Goal: Book appointment/travel/reservation

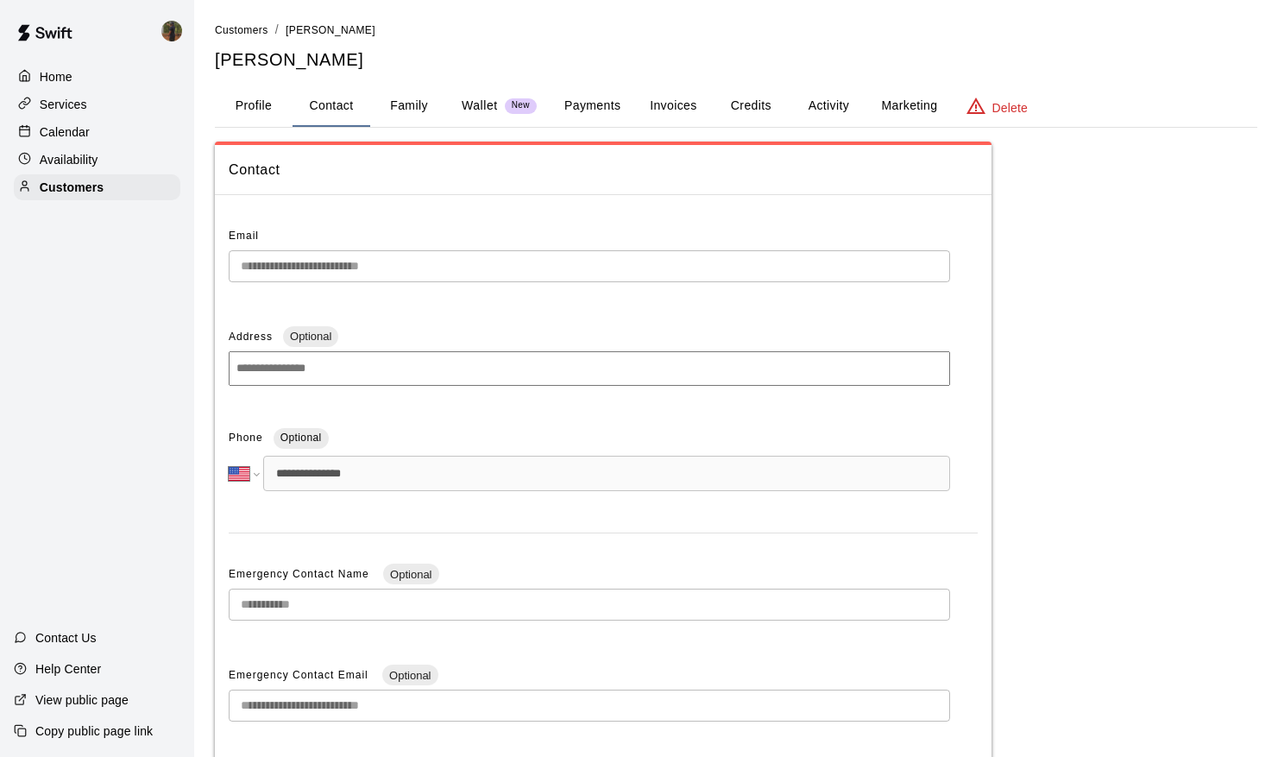
select select "**"
click at [68, 141] on p "Calendar" at bounding box center [65, 131] width 50 height 17
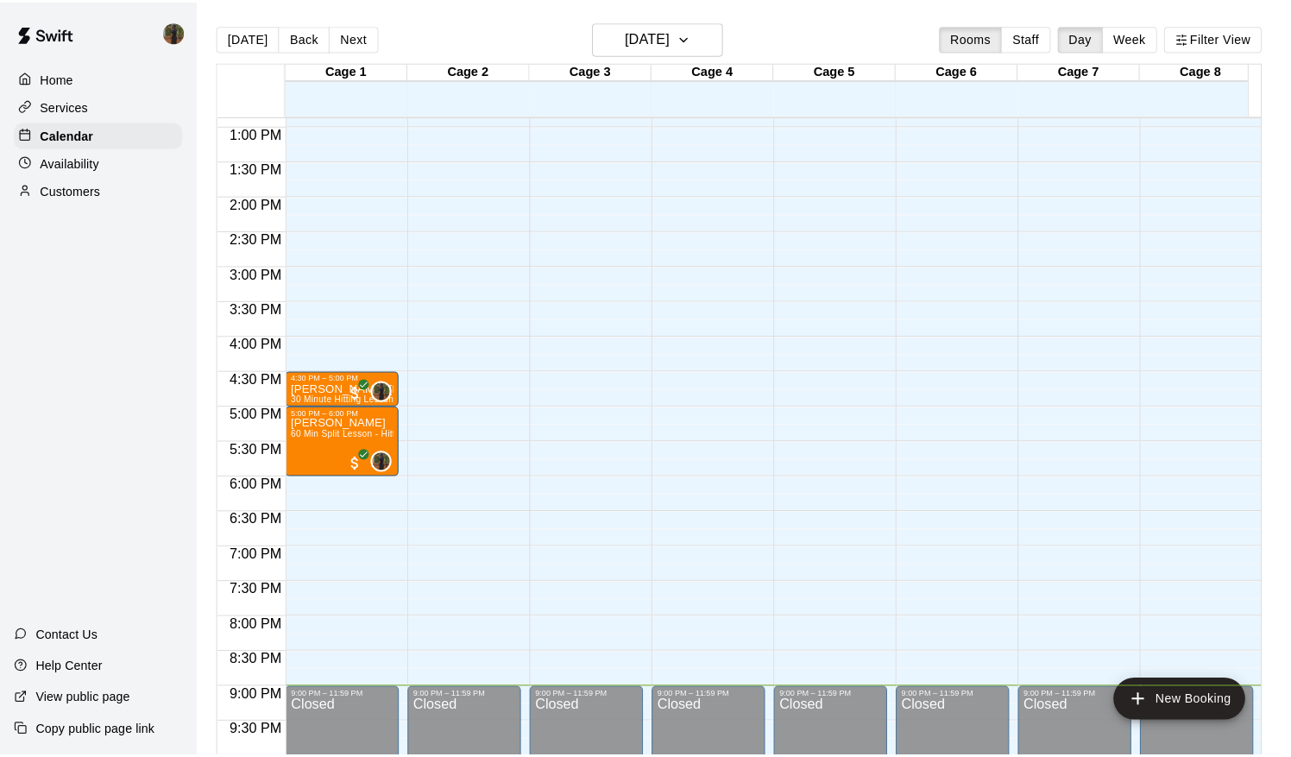
scroll to position [875, 0]
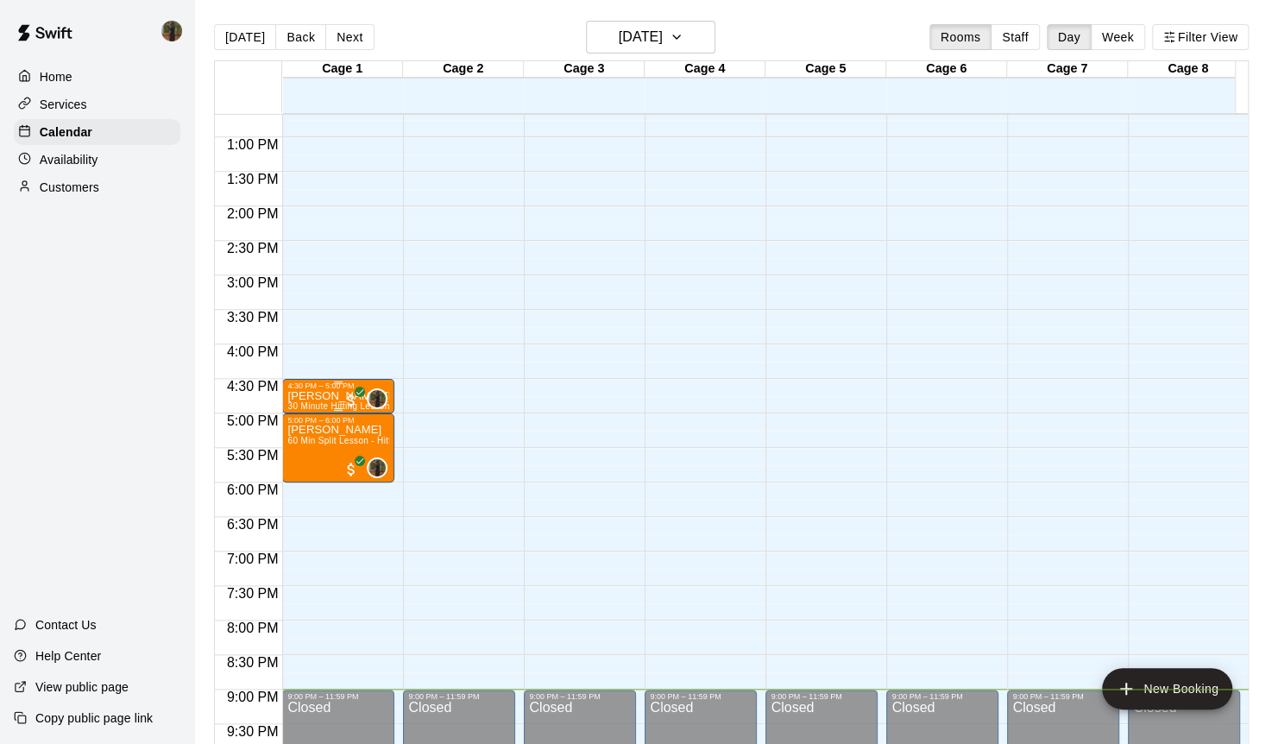
click at [288, 402] on span "30 Minute Hitting Lesson" at bounding box center [338, 405] width 102 height 9
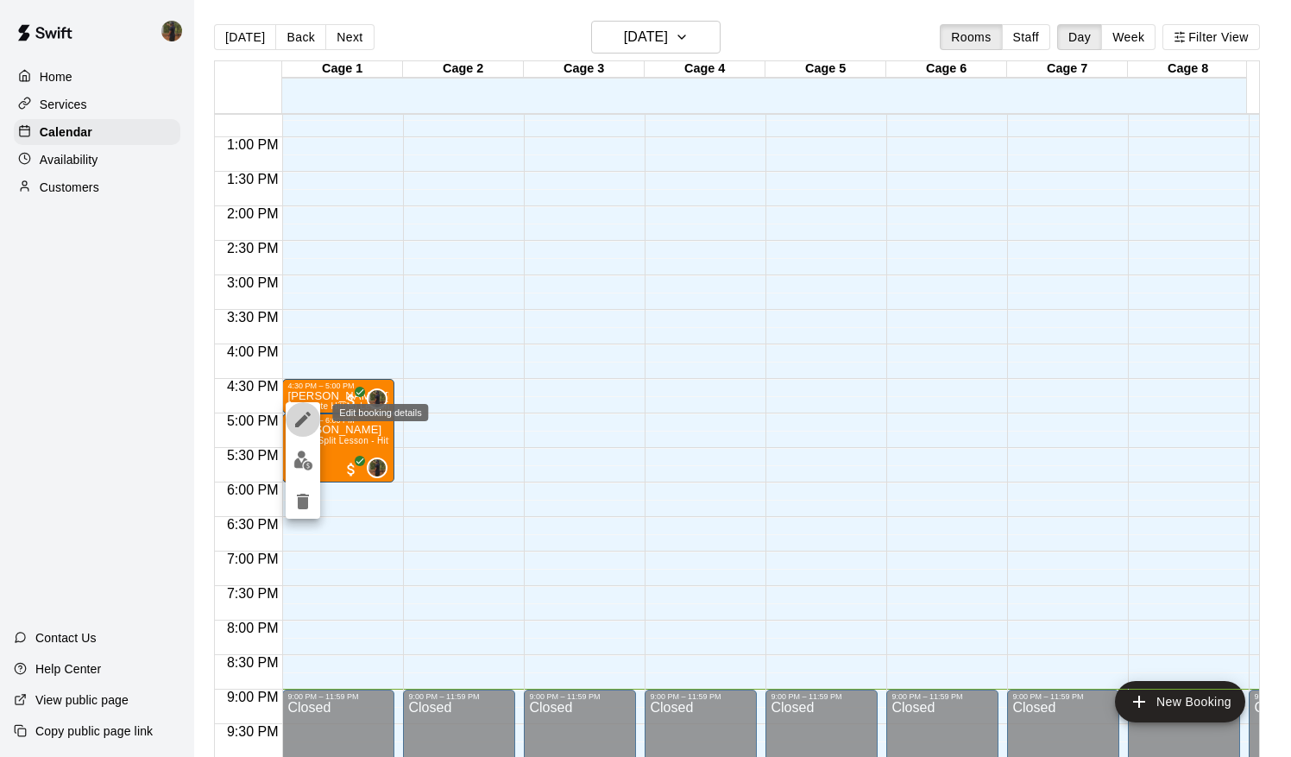
click at [301, 414] on icon "edit" at bounding box center [303, 419] width 21 height 21
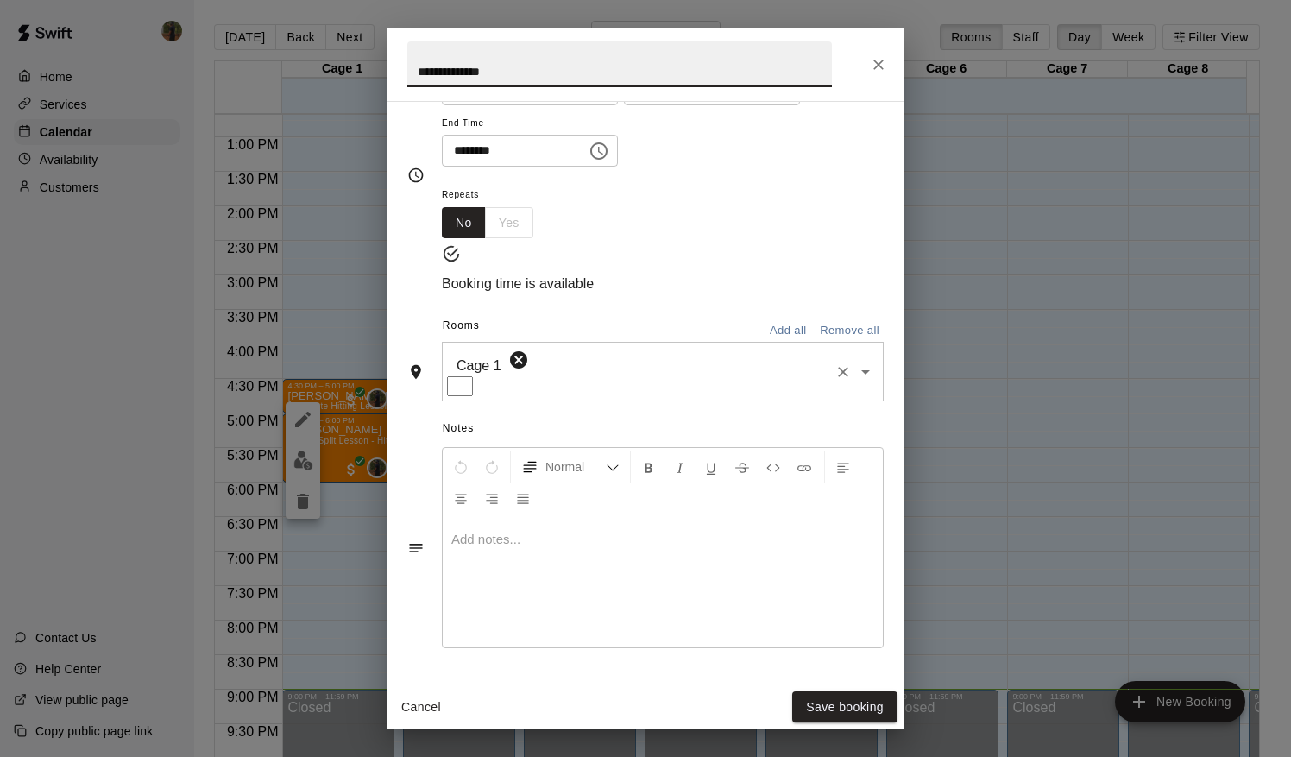
scroll to position [173, 0]
click at [635, 553] on div at bounding box center [663, 579] width 440 height 129
click at [522, 555] on div at bounding box center [663, 579] width 440 height 129
click at [489, 544] on p at bounding box center [662, 536] width 423 height 17
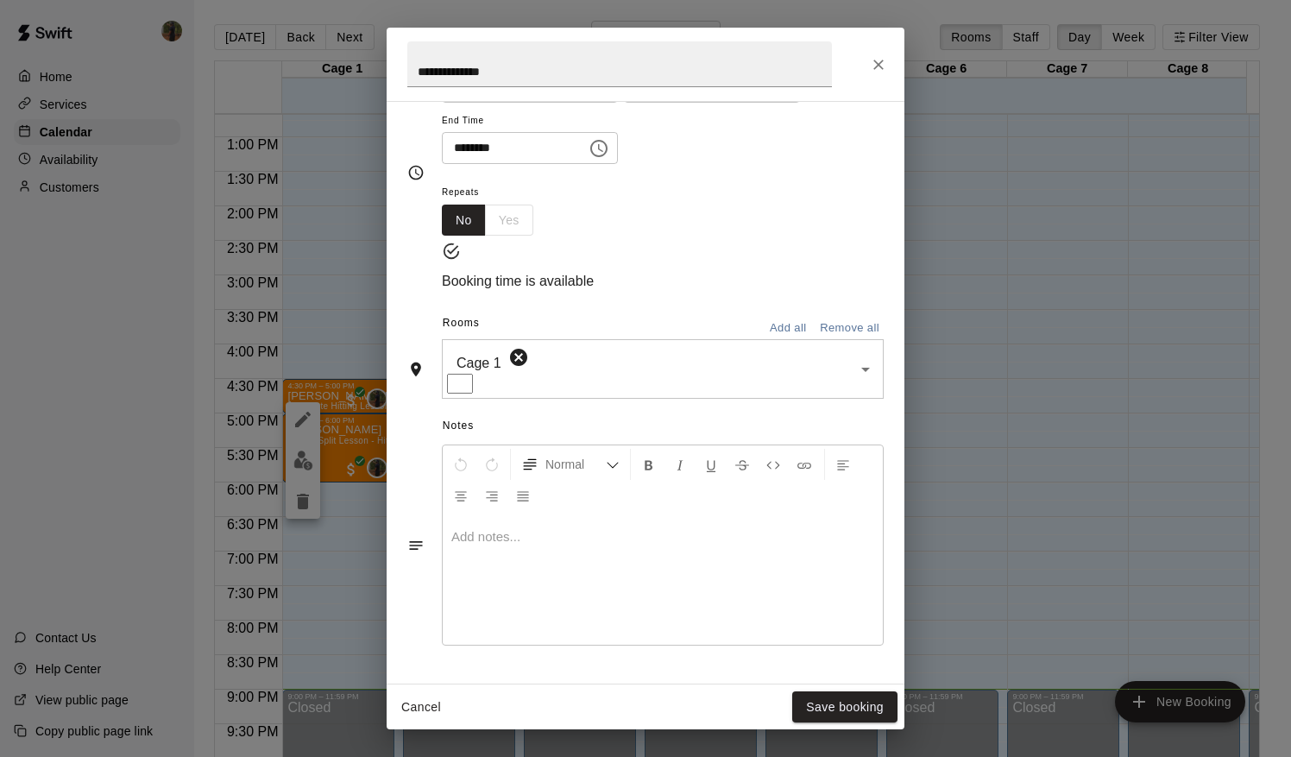
click at [489, 544] on p at bounding box center [662, 536] width 423 height 17
drag, startPoint x: 489, startPoint y: 544, endPoint x: 523, endPoint y: 571, distance: 43.5
click at [523, 571] on div at bounding box center [663, 579] width 440 height 129
click at [488, 561] on div at bounding box center [663, 579] width 440 height 129
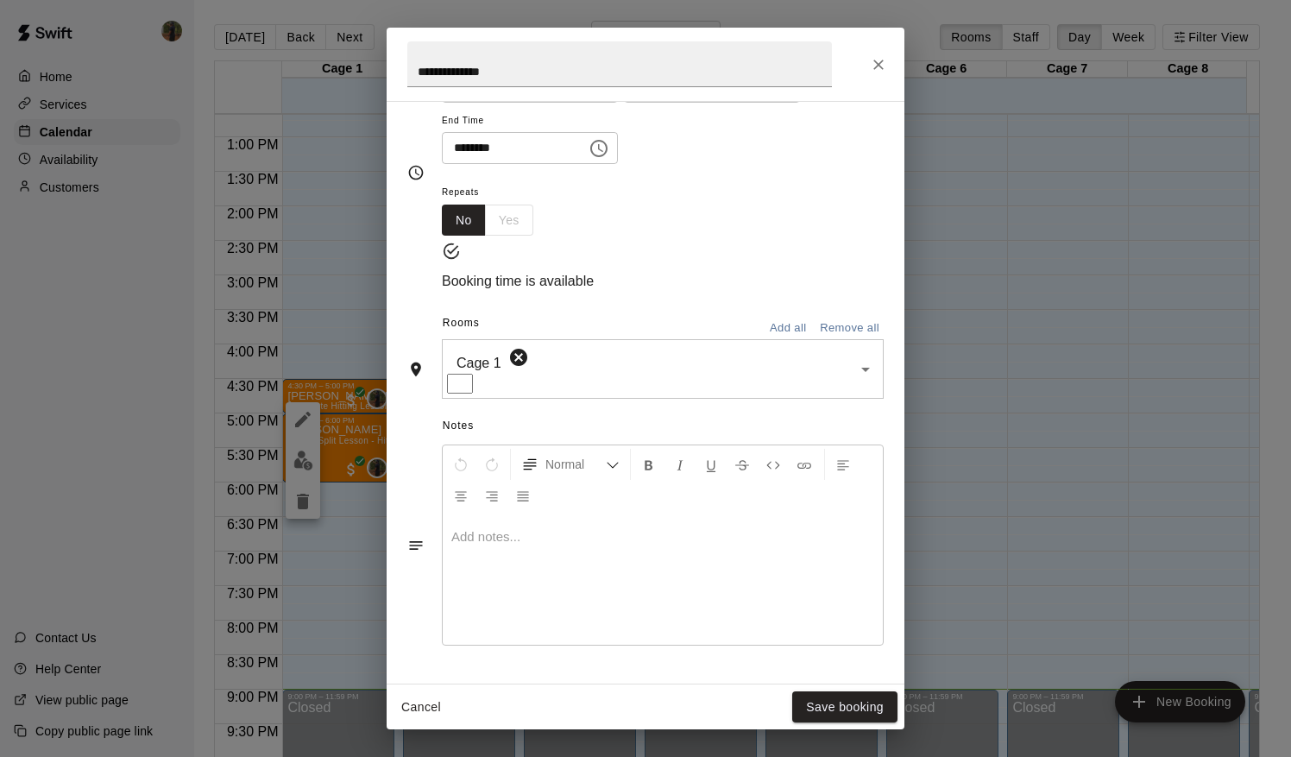
click at [484, 541] on p at bounding box center [662, 536] width 423 height 17
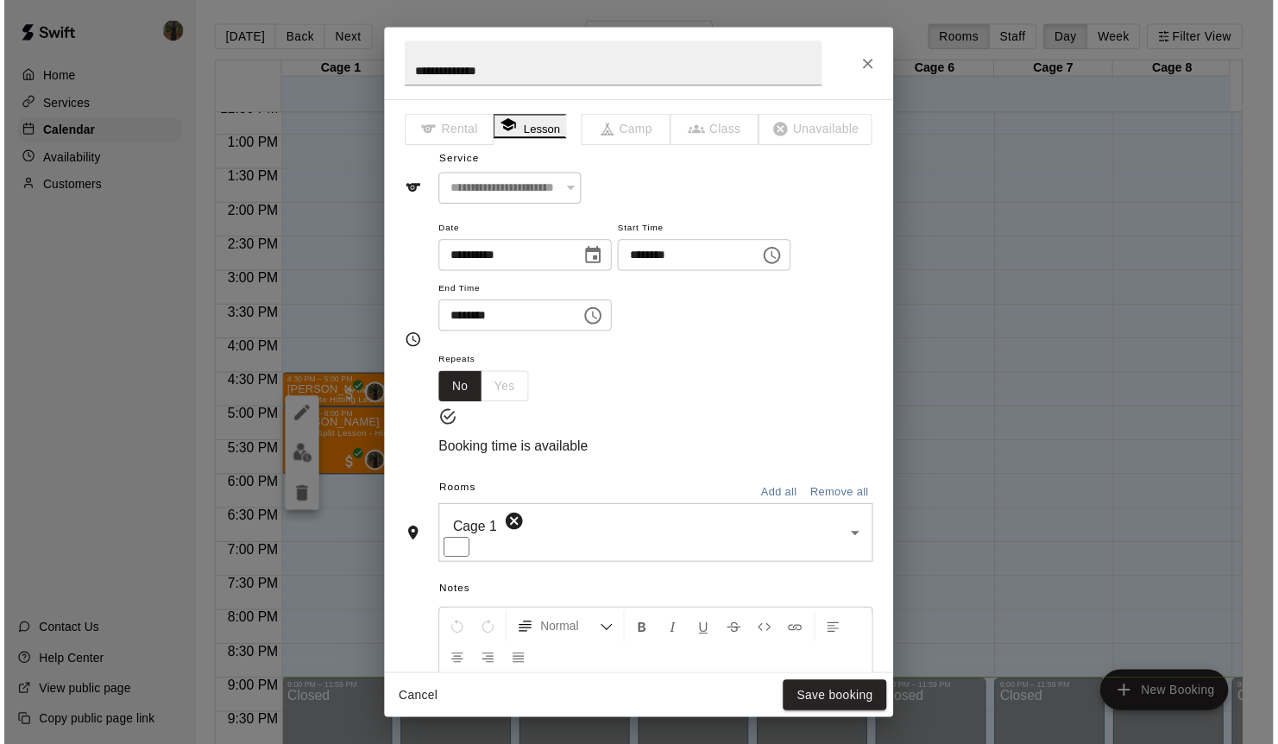
scroll to position [390, 0]
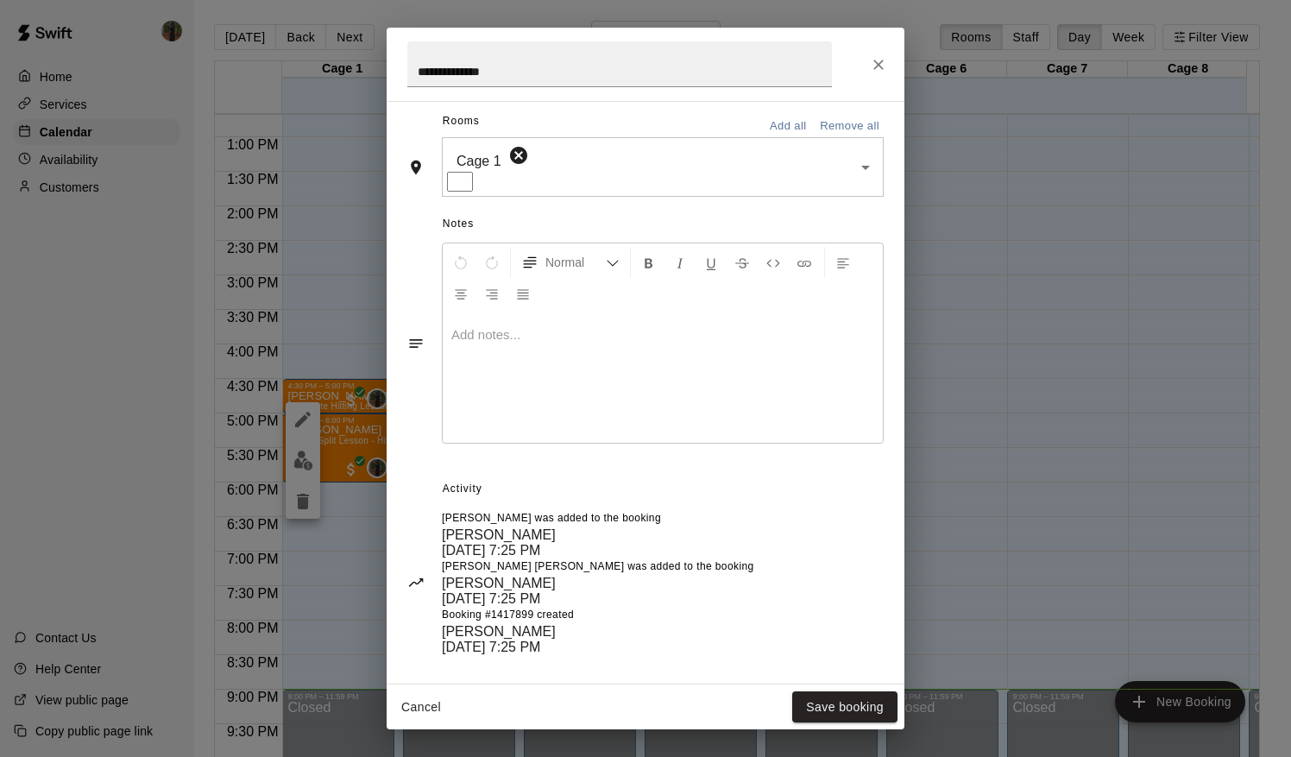
click at [480, 377] on div at bounding box center [663, 377] width 440 height 129
click at [462, 326] on p at bounding box center [662, 334] width 423 height 17
drag, startPoint x: 462, startPoint y: 324, endPoint x: 466, endPoint y: 352, distance: 27.9
click at [466, 352] on div at bounding box center [663, 377] width 440 height 129
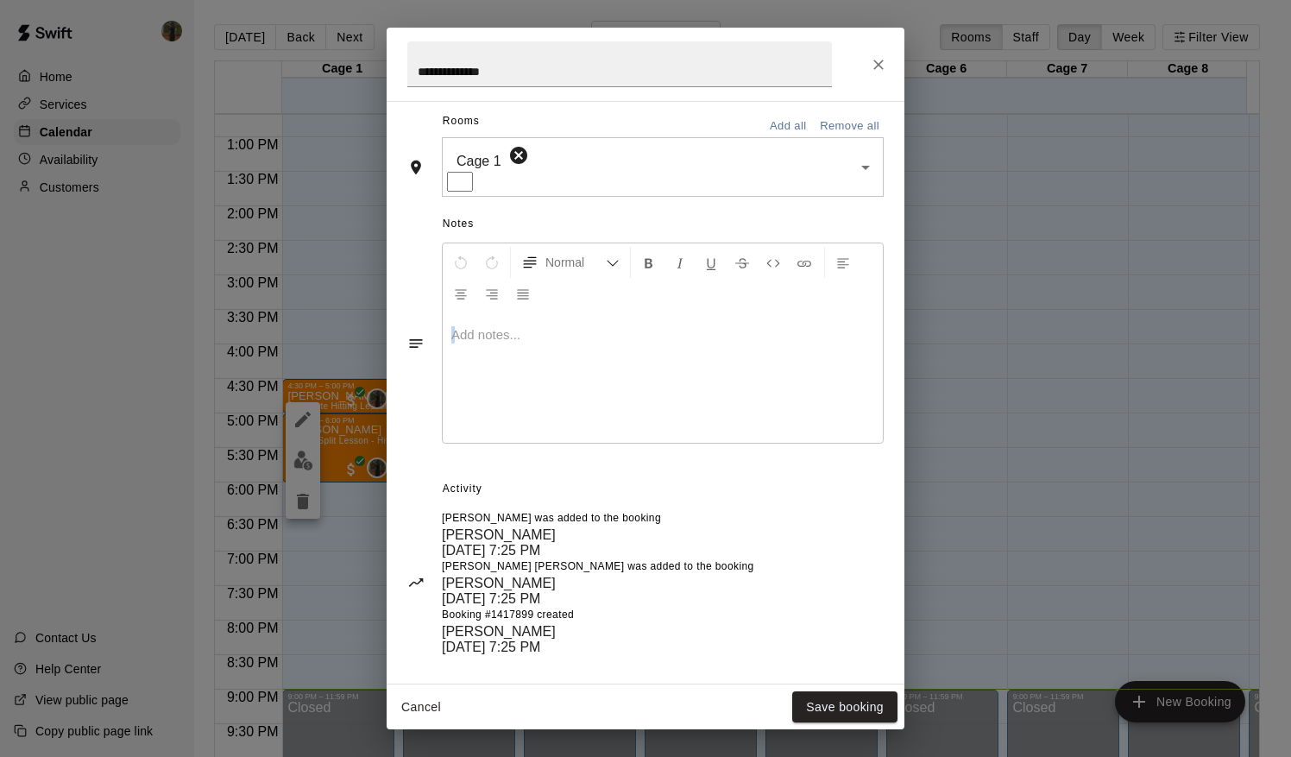
click at [466, 352] on div at bounding box center [663, 377] width 440 height 129
click at [890, 66] on button "Close" at bounding box center [878, 64] width 31 height 31
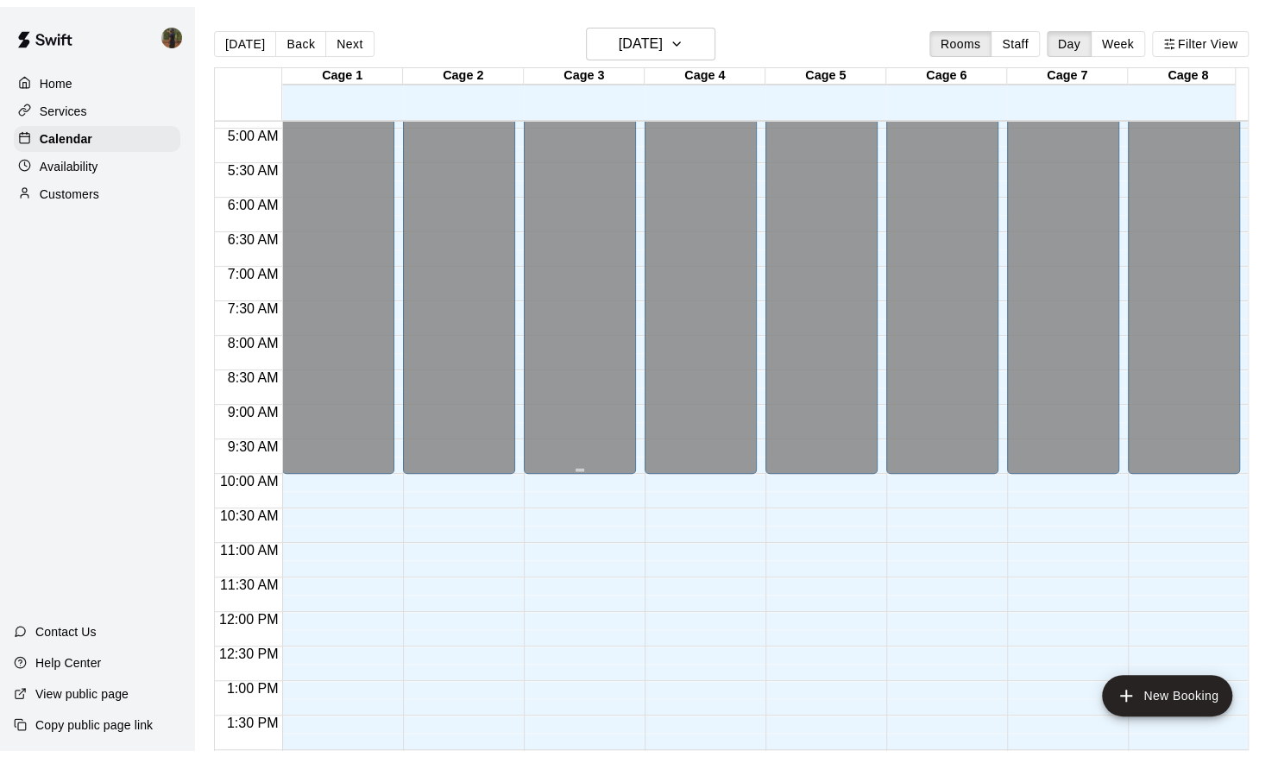
scroll to position [323, 0]
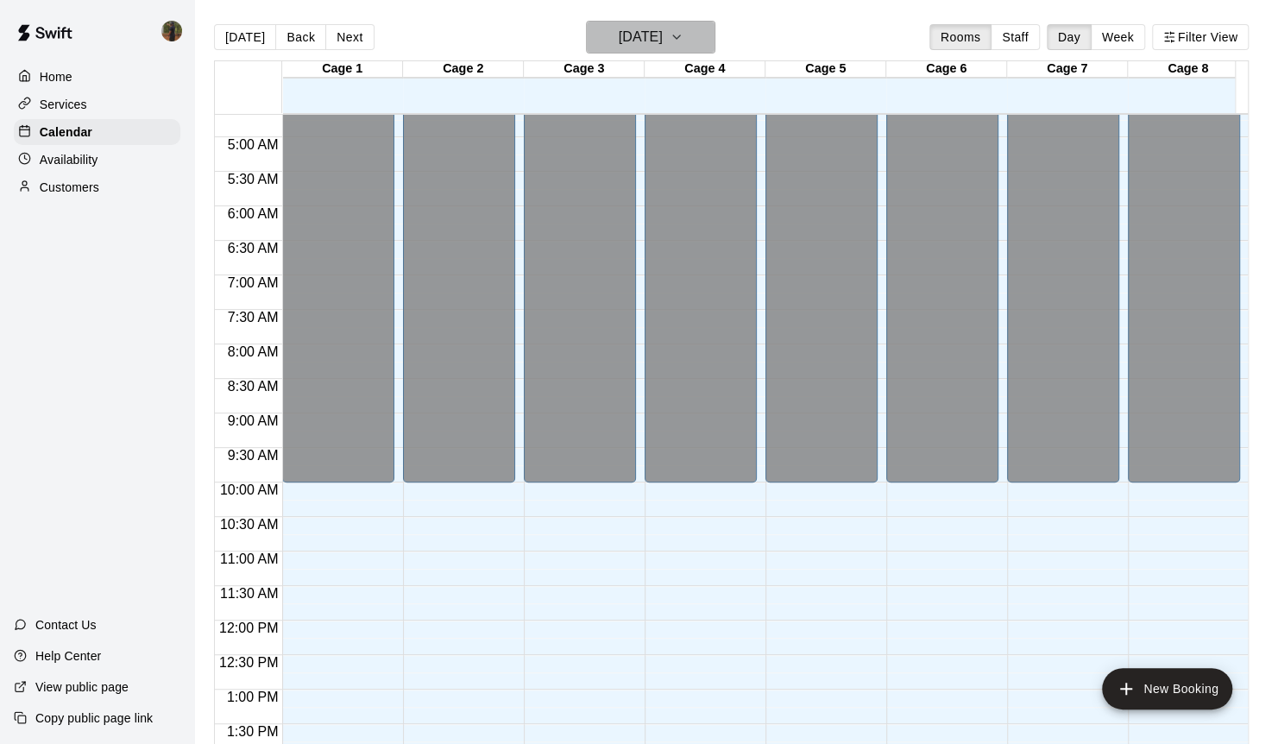
click at [713, 37] on button "[DATE]" at bounding box center [650, 37] width 129 height 33
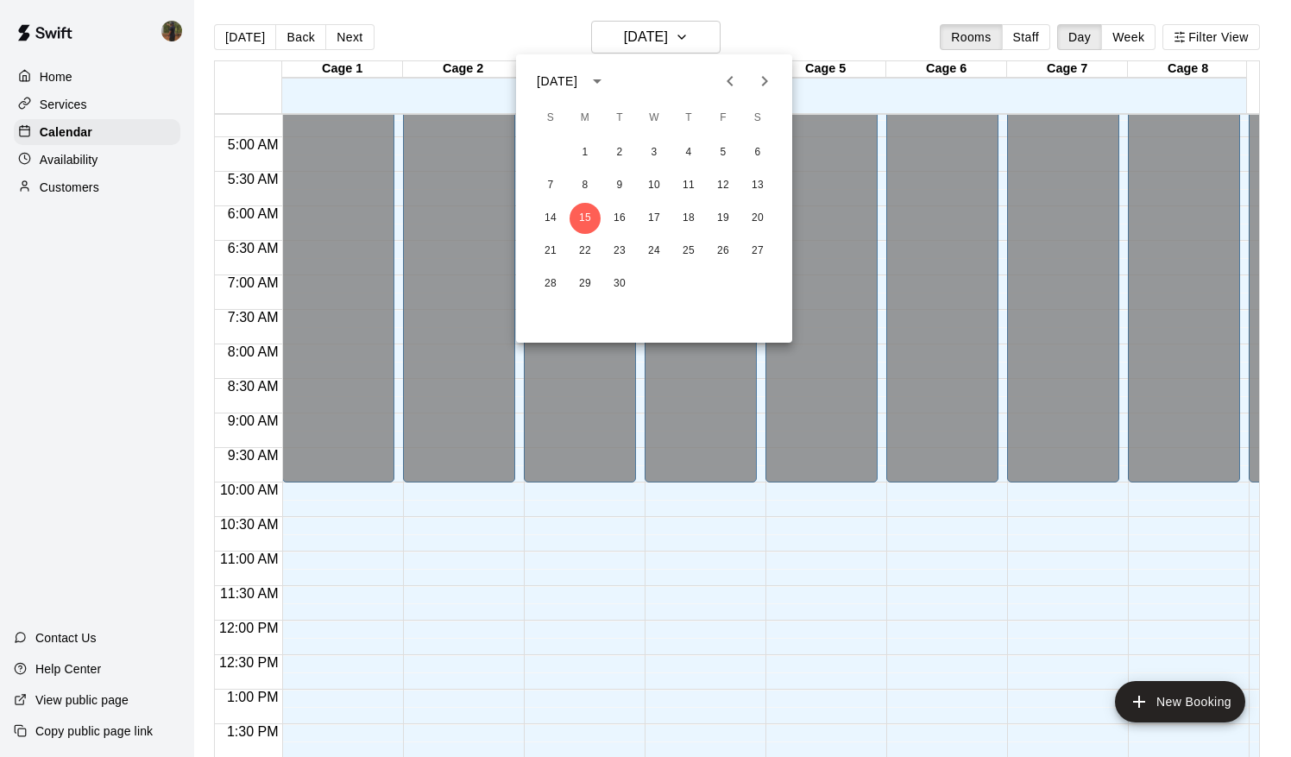
click at [1134, 33] on div at bounding box center [645, 378] width 1291 height 757
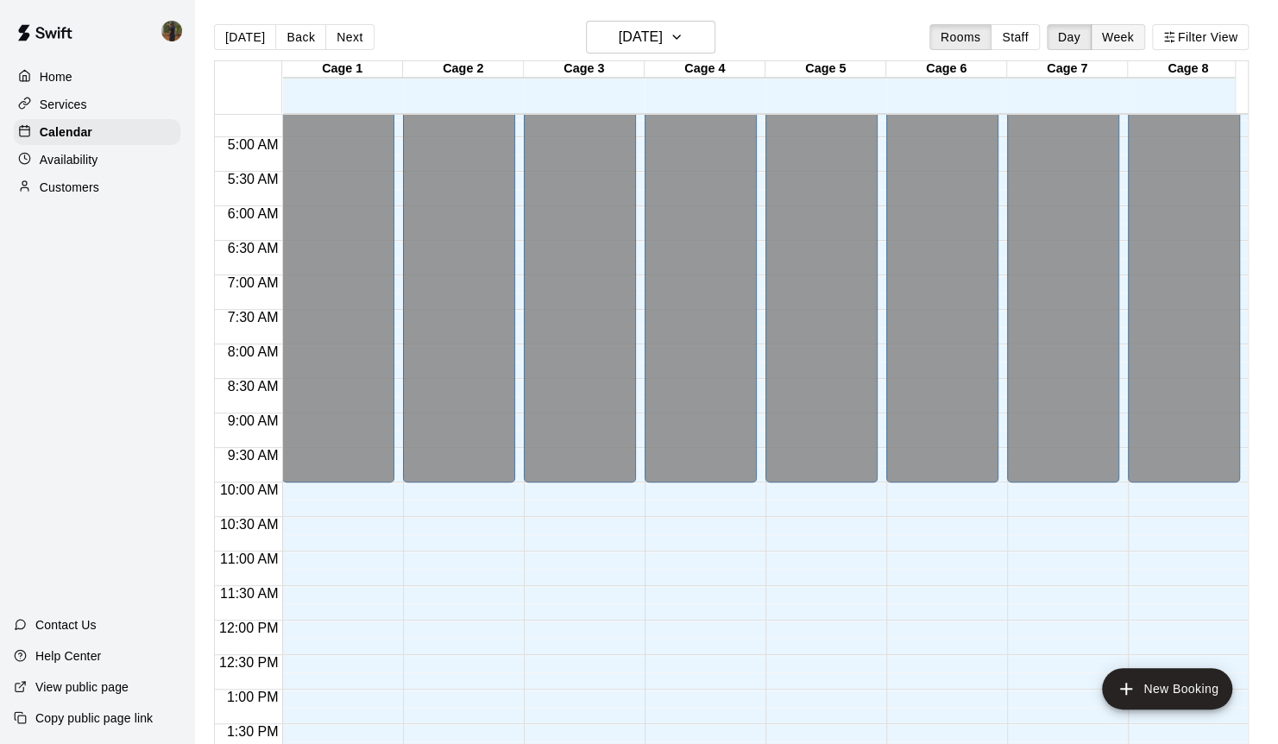
click at [1134, 39] on button "Week" at bounding box center [1118, 37] width 54 height 26
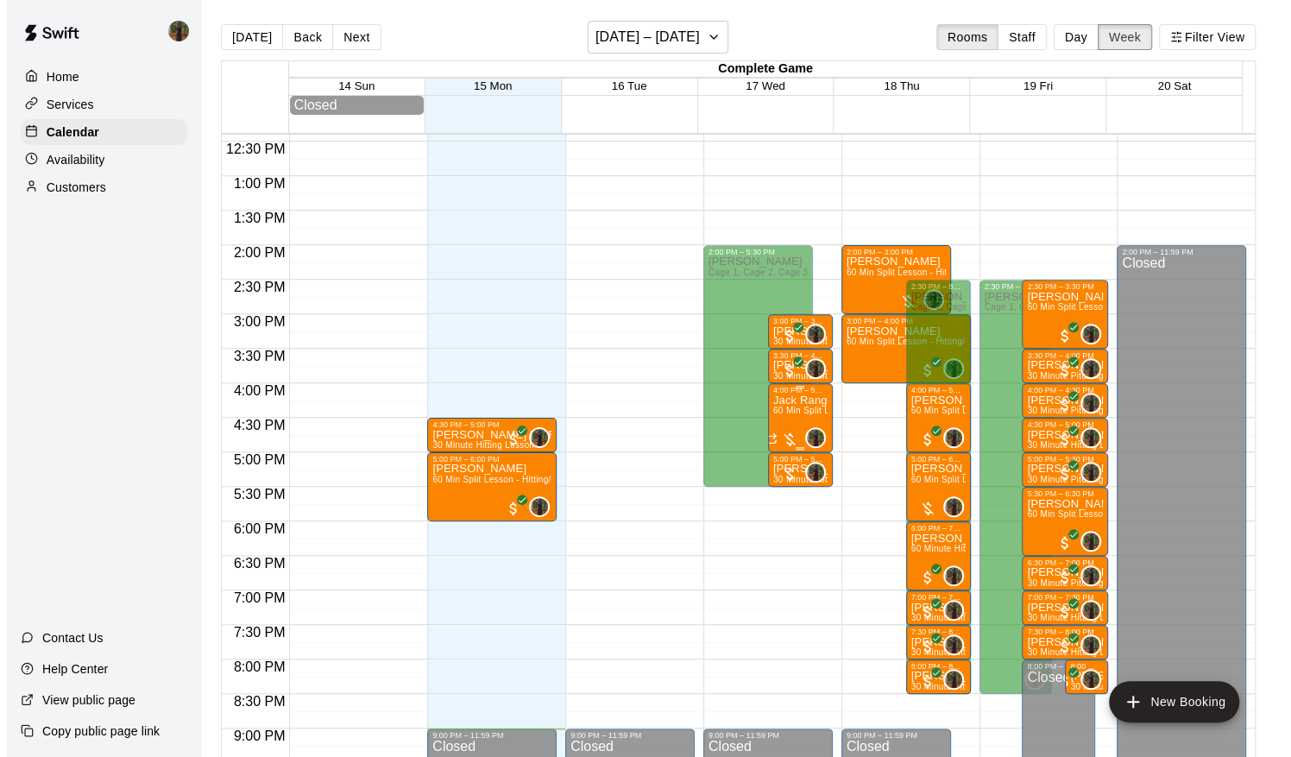
scroll to position [713, 0]
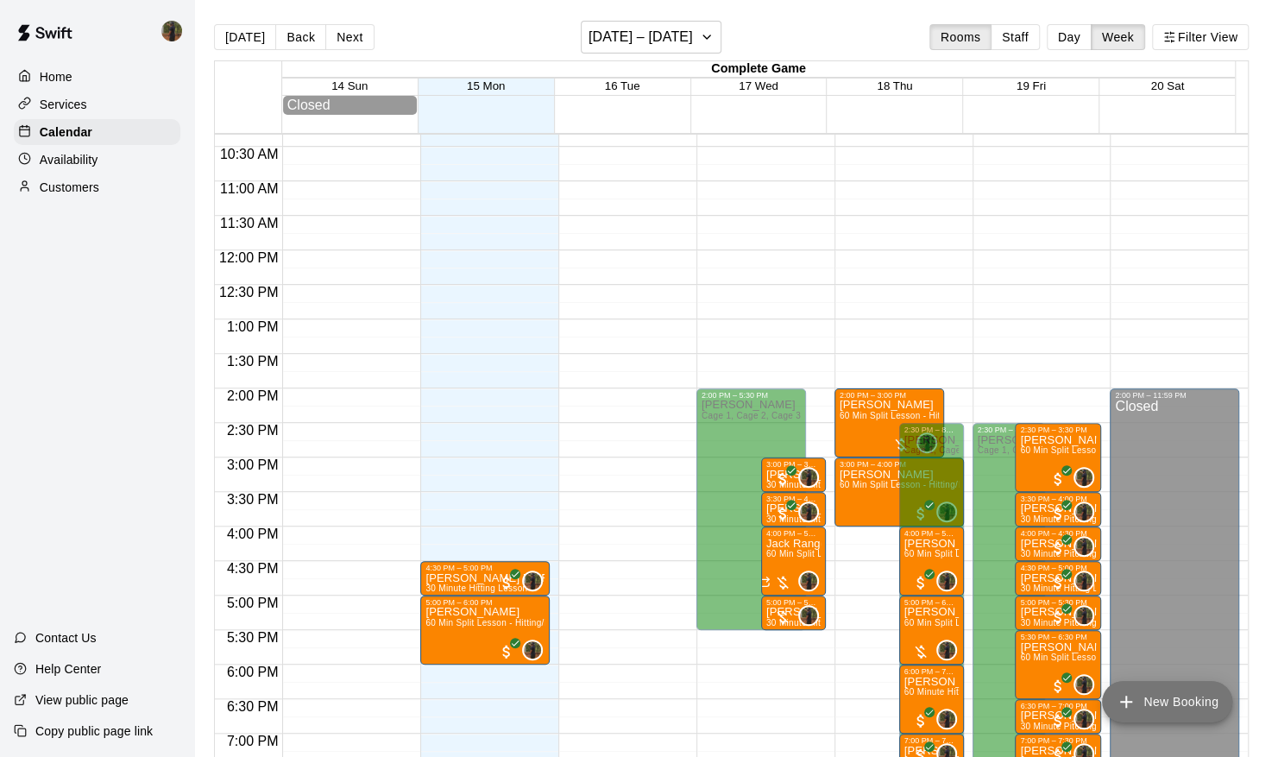
click at [1140, 702] on button "New Booking" at bounding box center [1167, 701] width 130 height 41
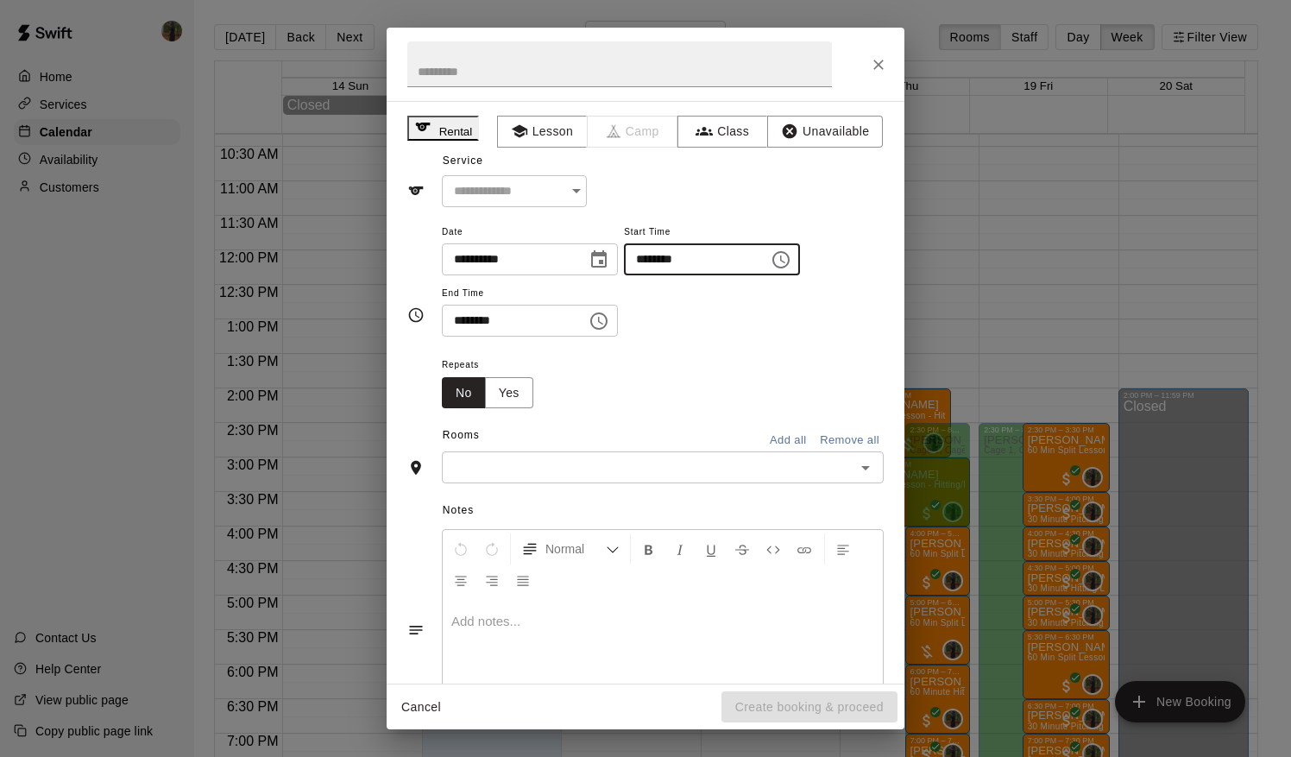
click at [664, 275] on input "********" at bounding box center [690, 259] width 133 height 32
type input "********"
click at [464, 337] on input "********" at bounding box center [508, 321] width 133 height 32
type input "********"
click at [607, 268] on icon "Choose date, selected date is Sep 15, 2025" at bounding box center [599, 258] width 16 height 17
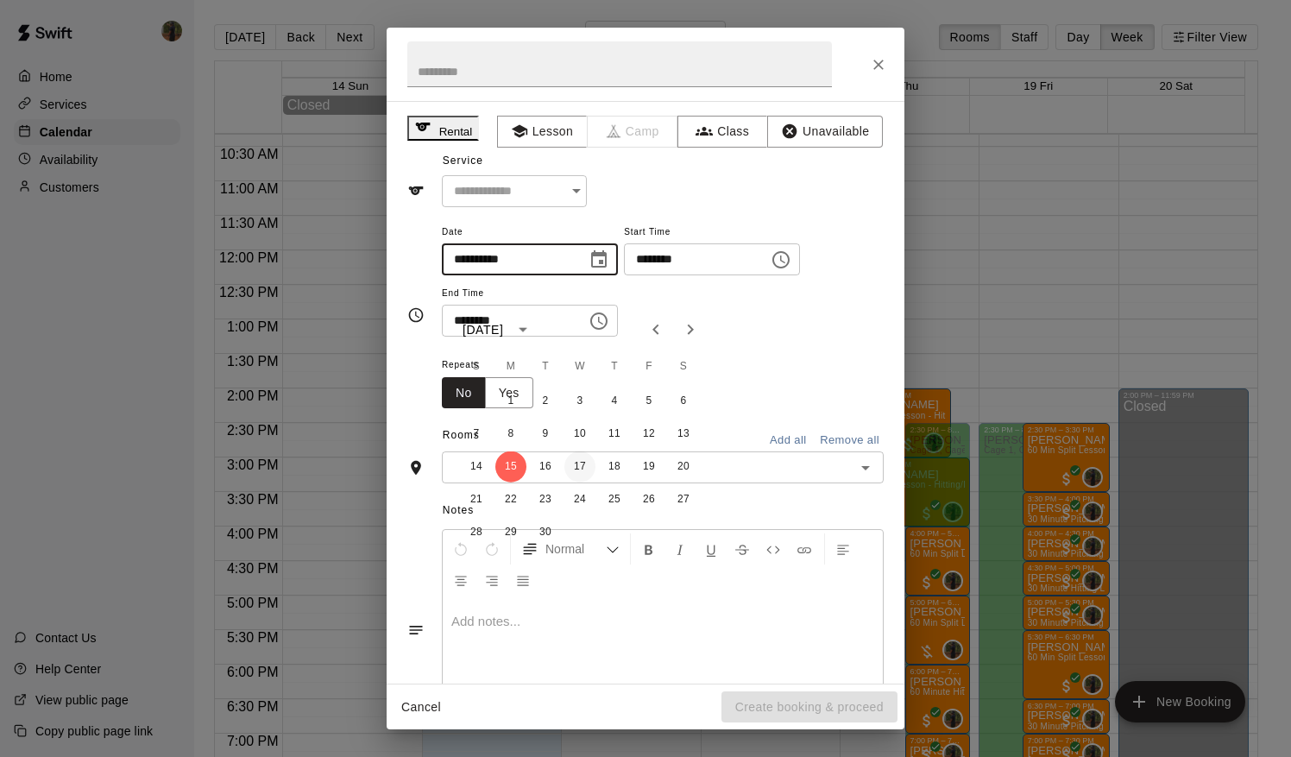
click at [582, 465] on button "17" at bounding box center [579, 466] width 31 height 31
type input "**********"
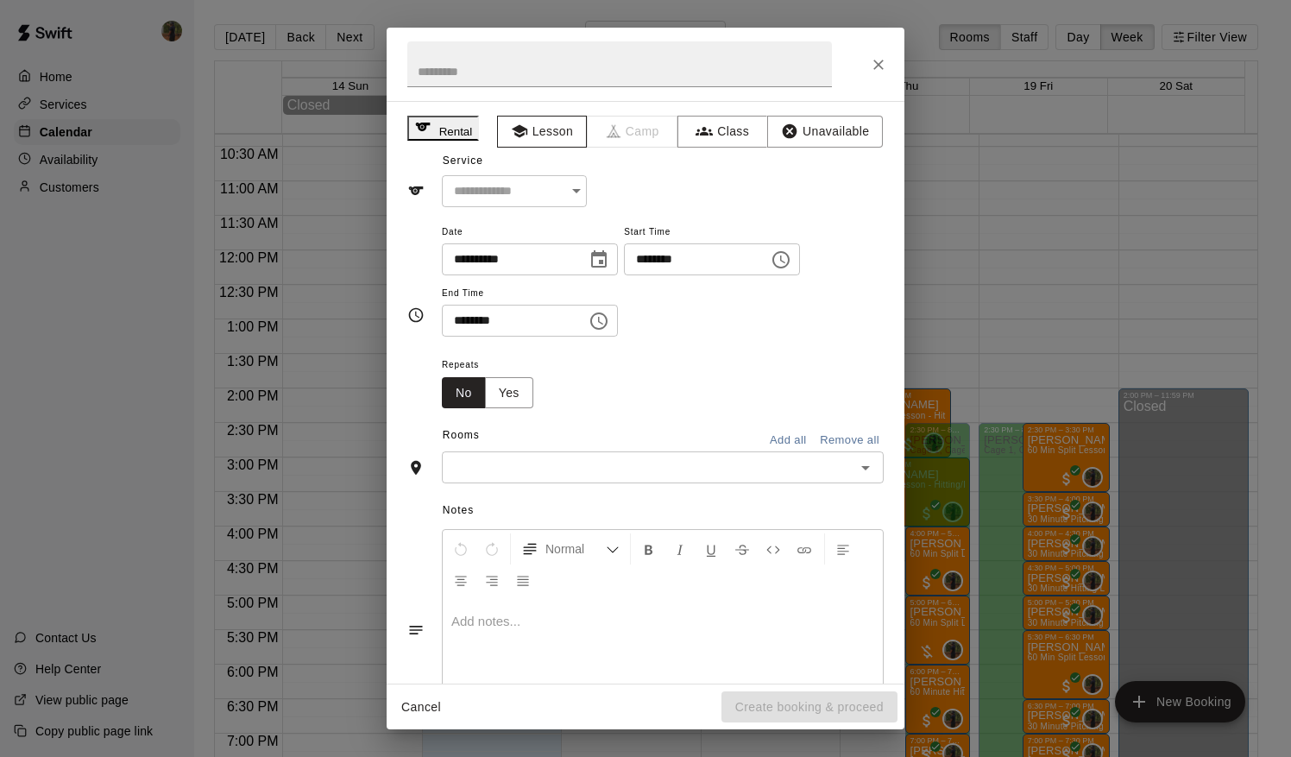
click at [530, 129] on button "Lesson" at bounding box center [542, 132] width 91 height 32
click at [570, 195] on input "text" at bounding box center [508, 191] width 133 height 32
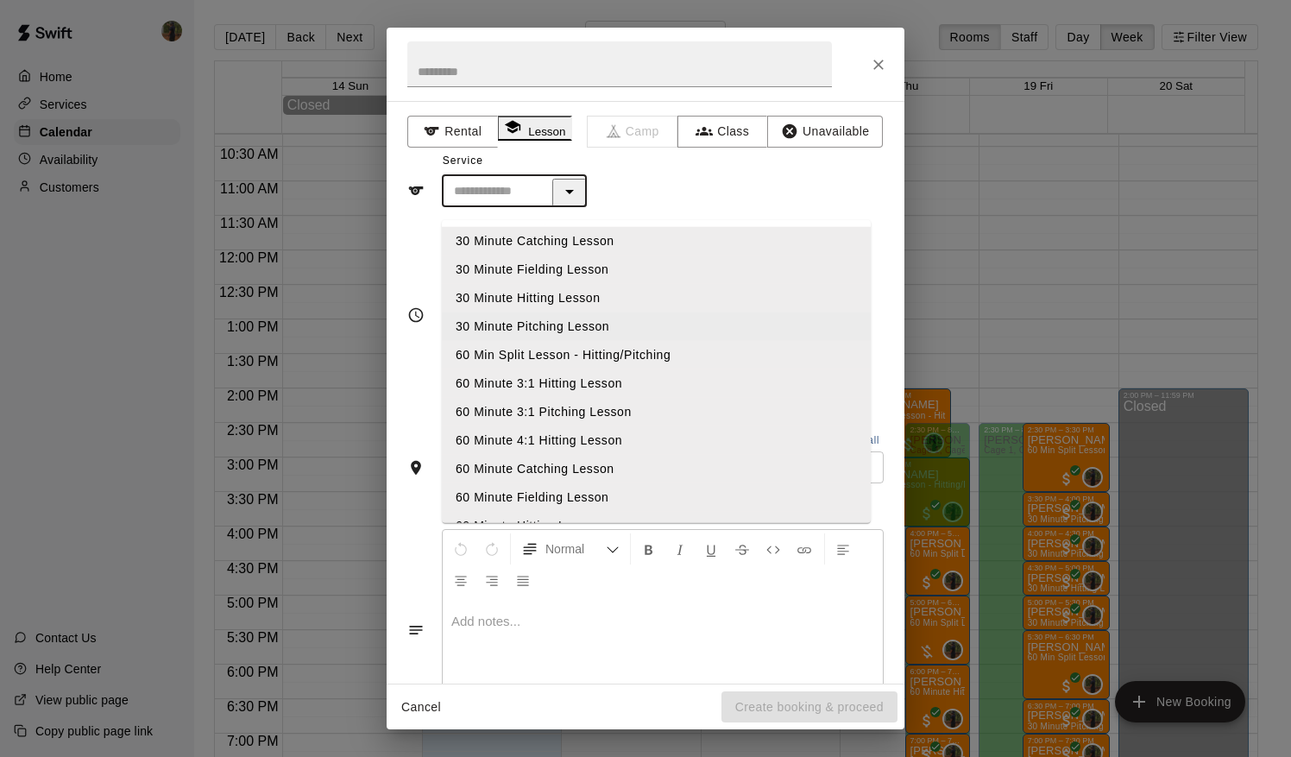
click at [606, 321] on li "30 Minute Pitching Lesson" at bounding box center [656, 326] width 429 height 28
type input "**********"
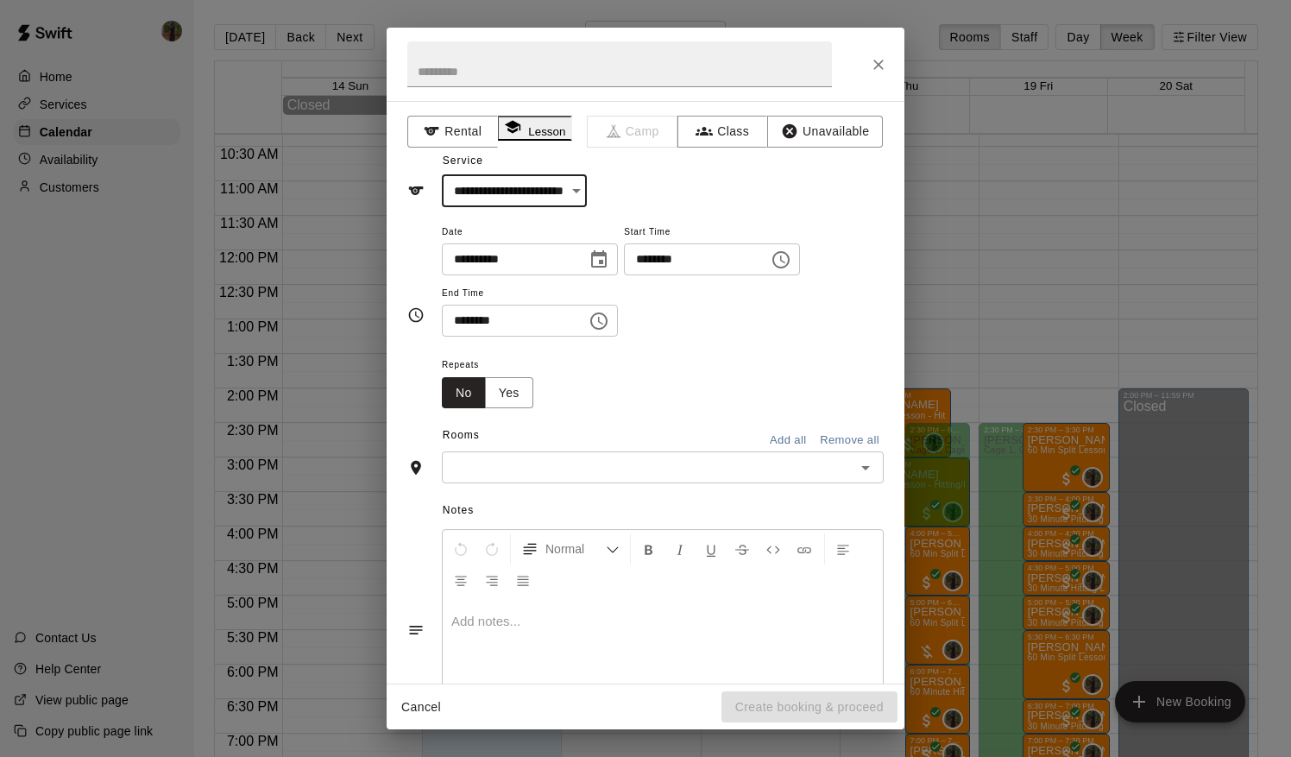
click at [606, 482] on div "​" at bounding box center [663, 467] width 442 height 32
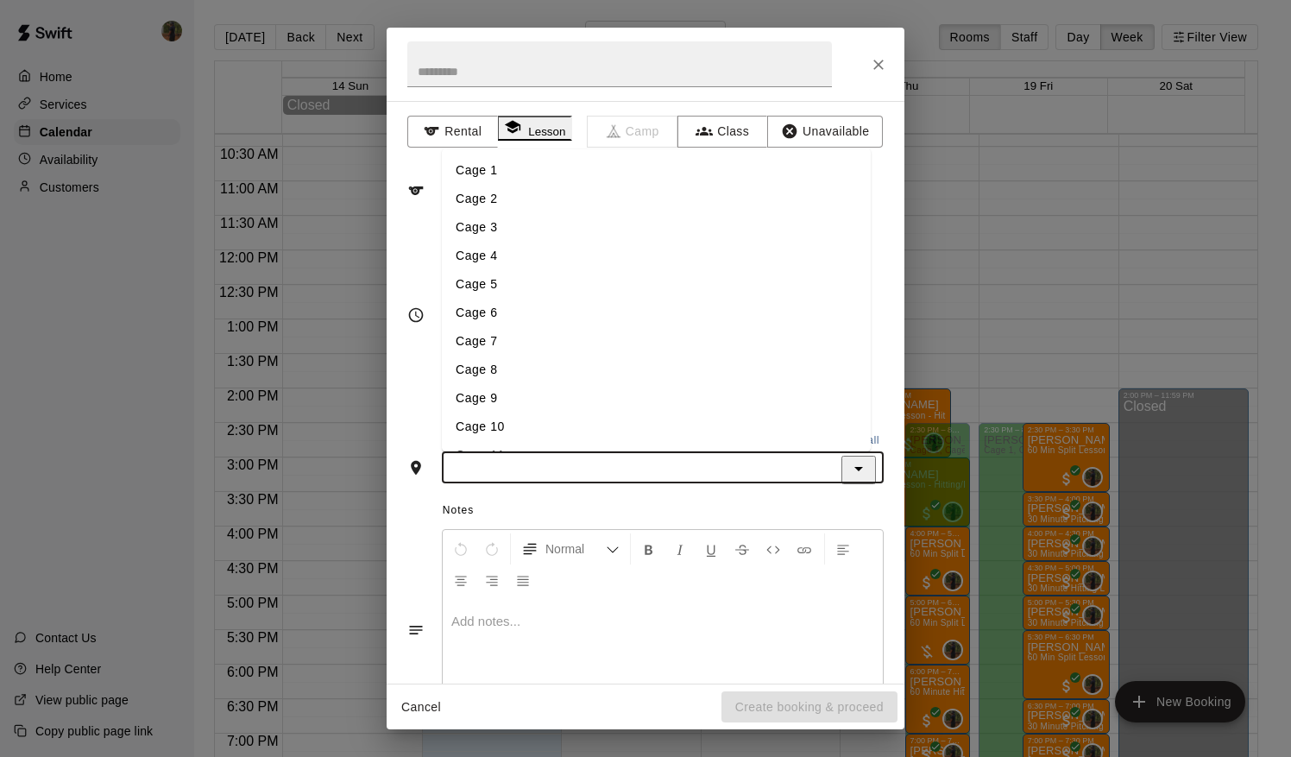
click at [501, 184] on li "Cage 1" at bounding box center [656, 169] width 429 height 28
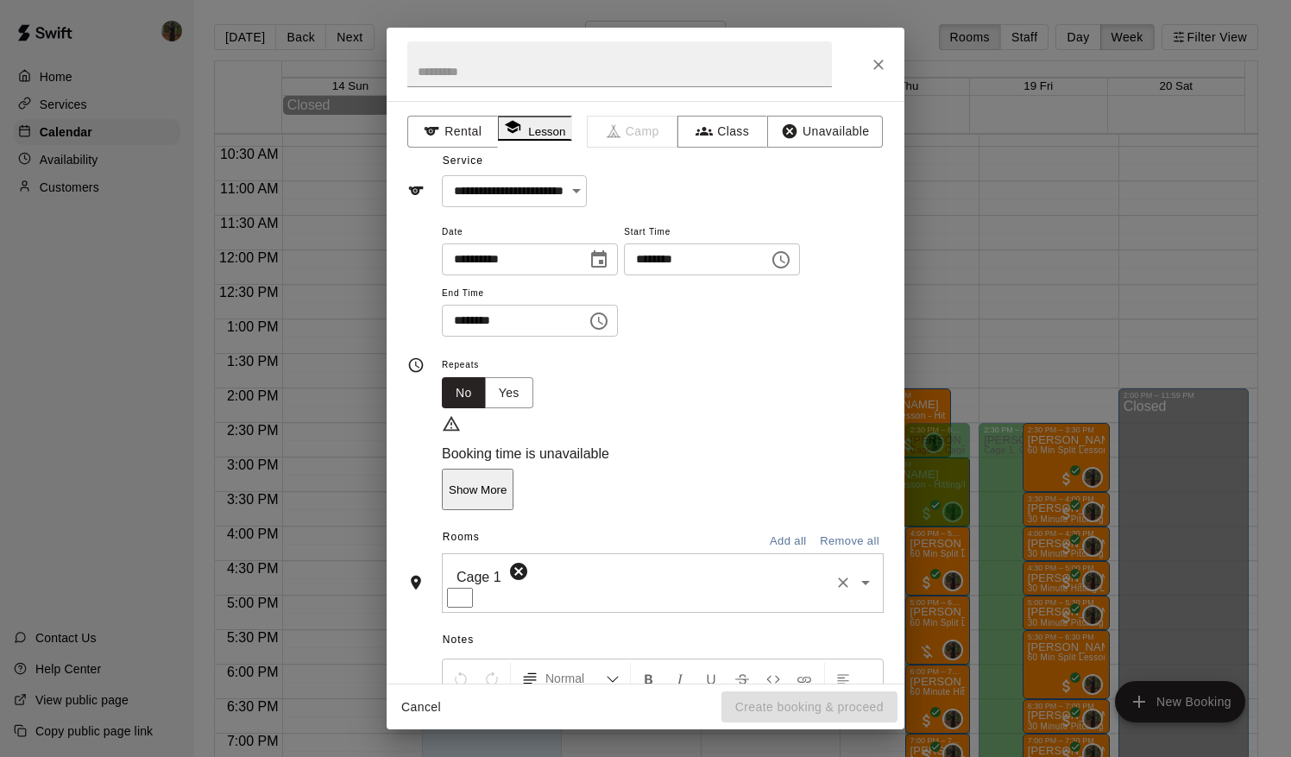
click at [507, 483] on p "Show More" at bounding box center [478, 489] width 58 height 13
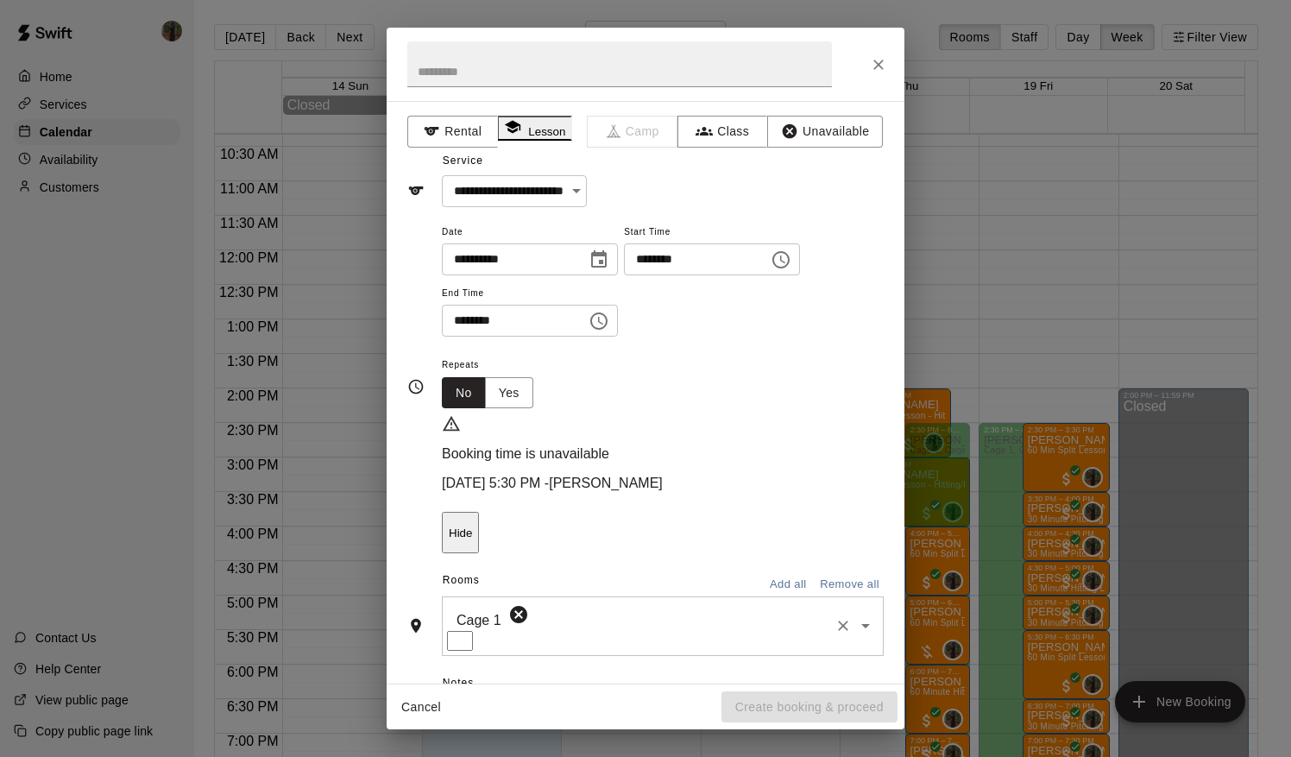
click at [848, 601] on div "Cage 1 ​" at bounding box center [663, 626] width 442 height 60
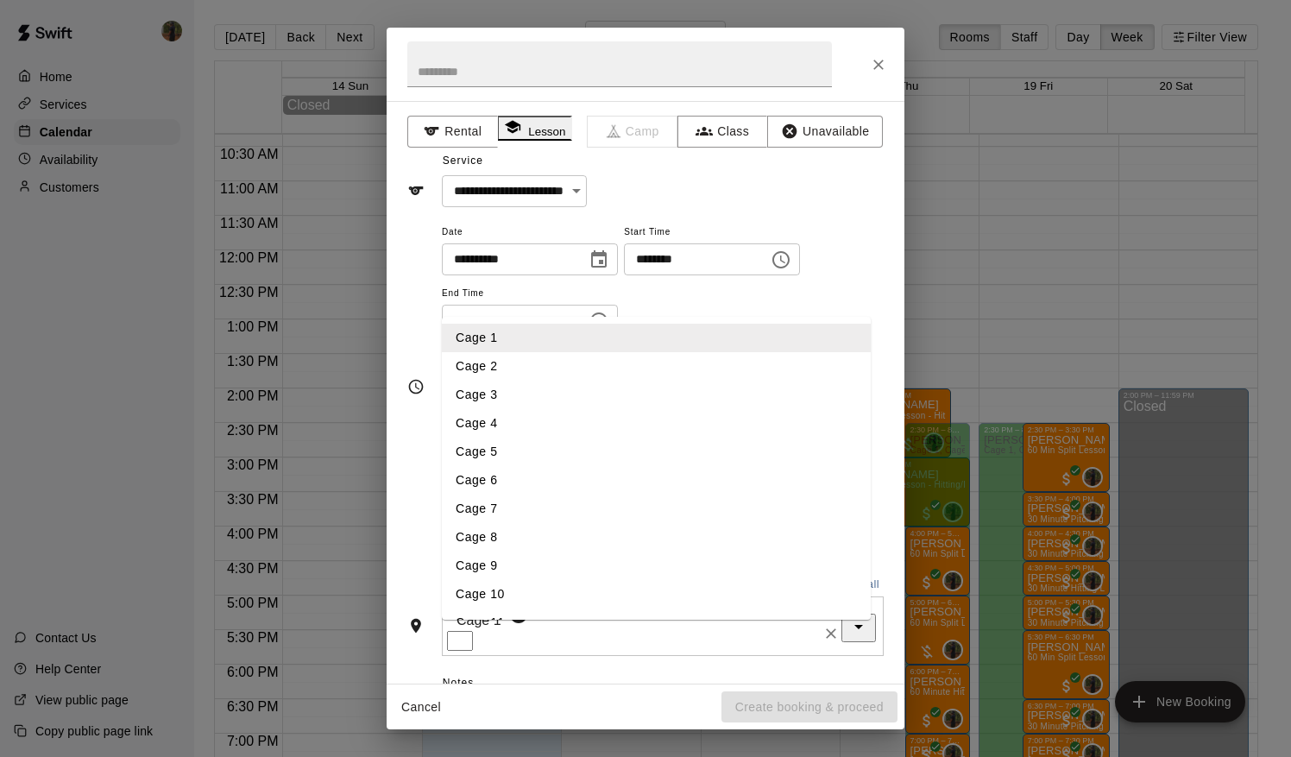
click at [561, 352] on li "Cage 2" at bounding box center [656, 366] width 429 height 28
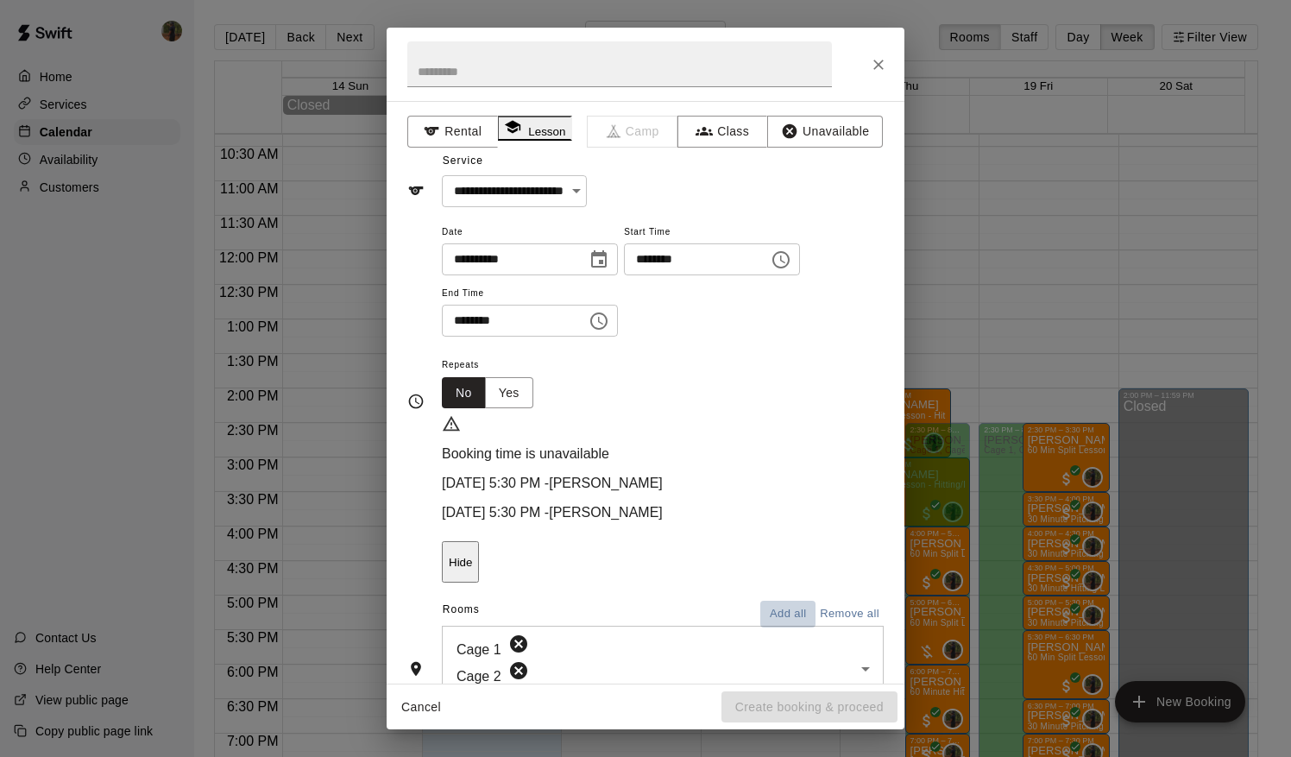
click at [782, 601] on button "Add all" at bounding box center [787, 614] width 55 height 27
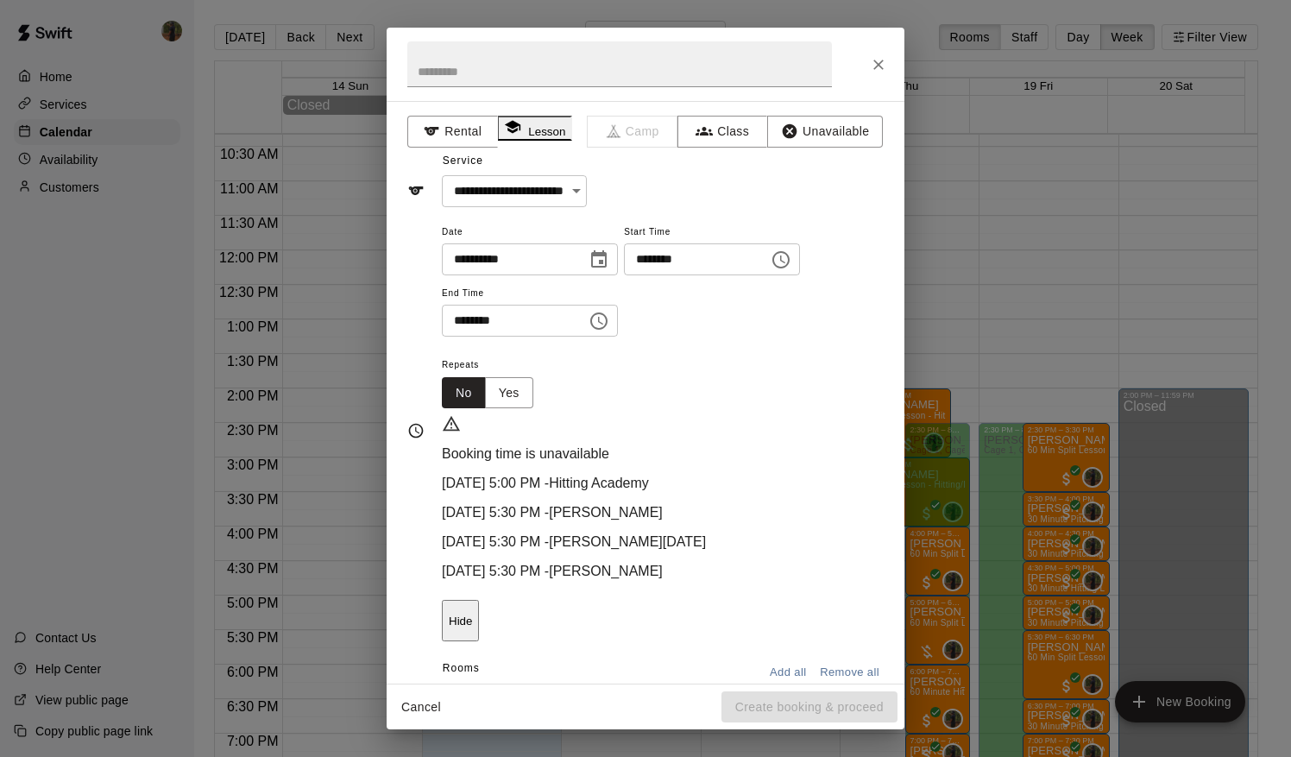
click at [510, 694] on icon at bounding box center [518, 702] width 17 height 17
click at [508, 663] on icon at bounding box center [518, 673] width 21 height 21
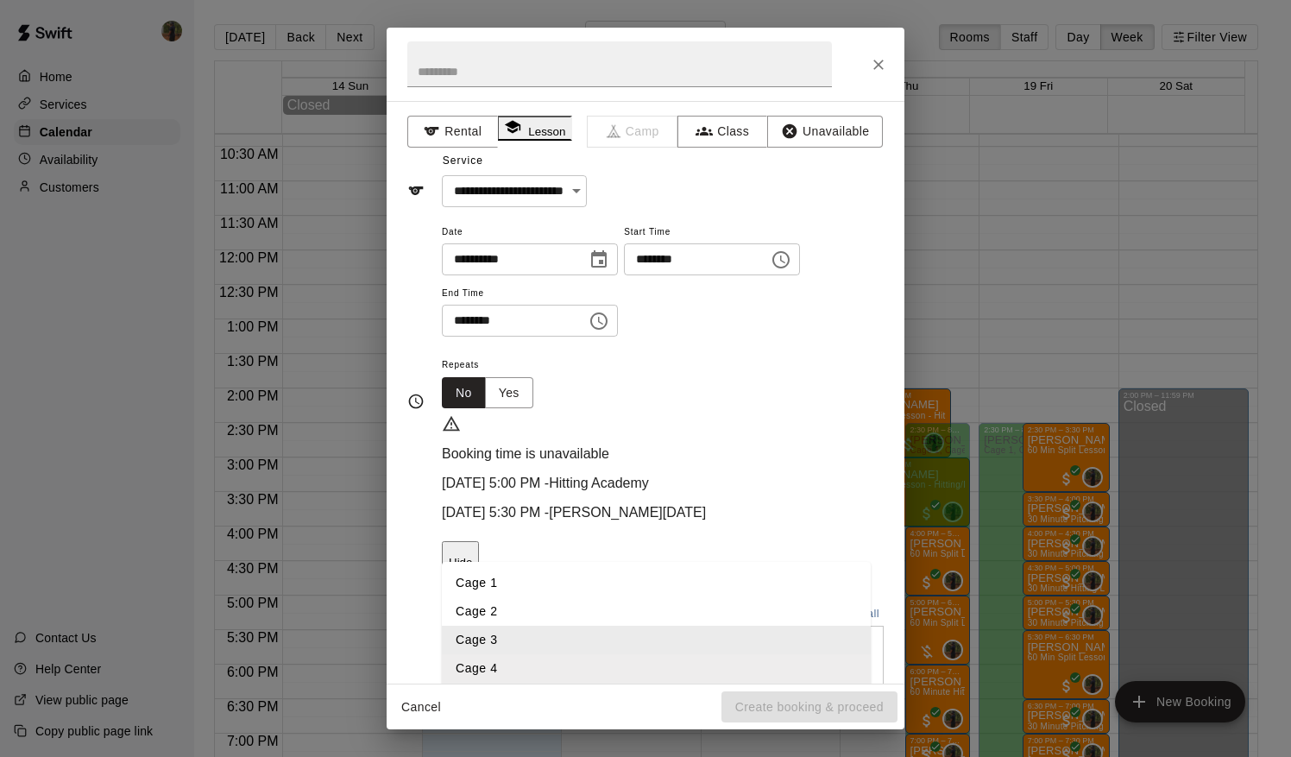
click at [510, 635] on icon at bounding box center [518, 643] width 17 height 17
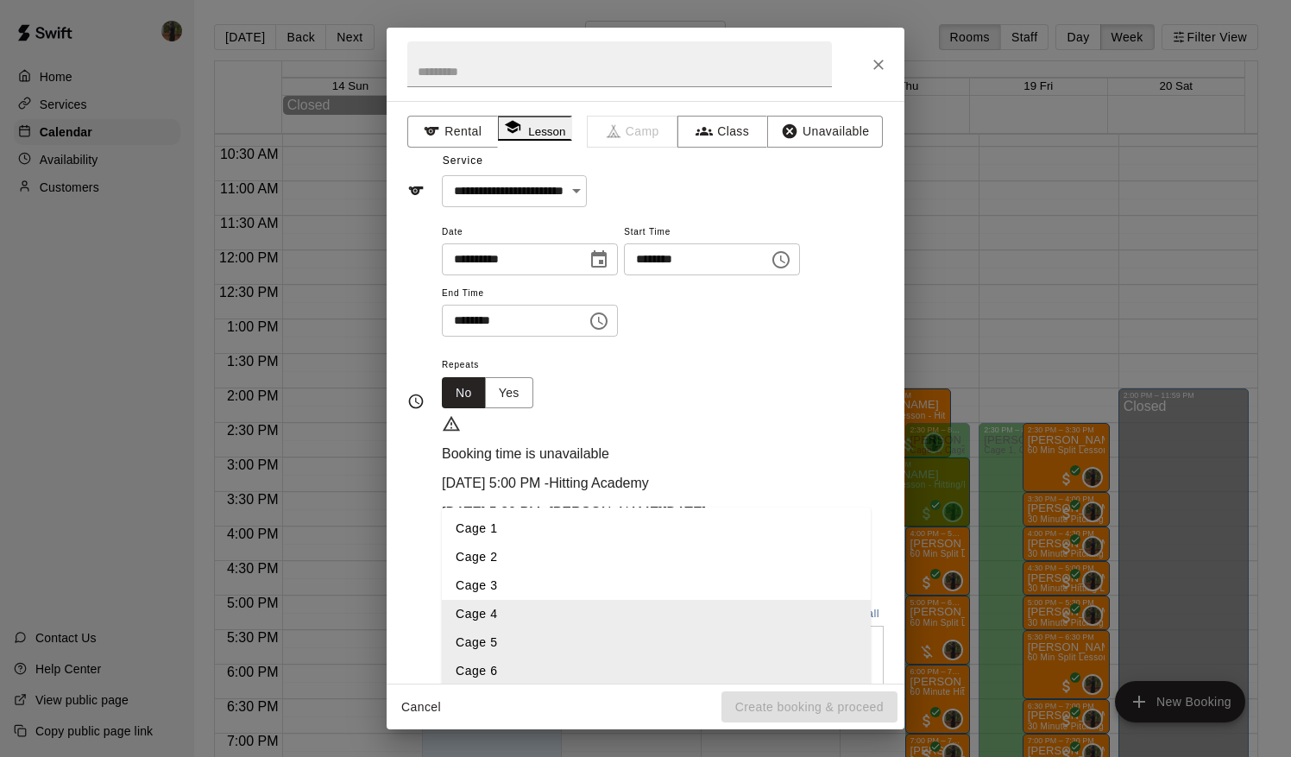
click at [409, 549] on div "**********" at bounding box center [645, 401] width 476 height 389
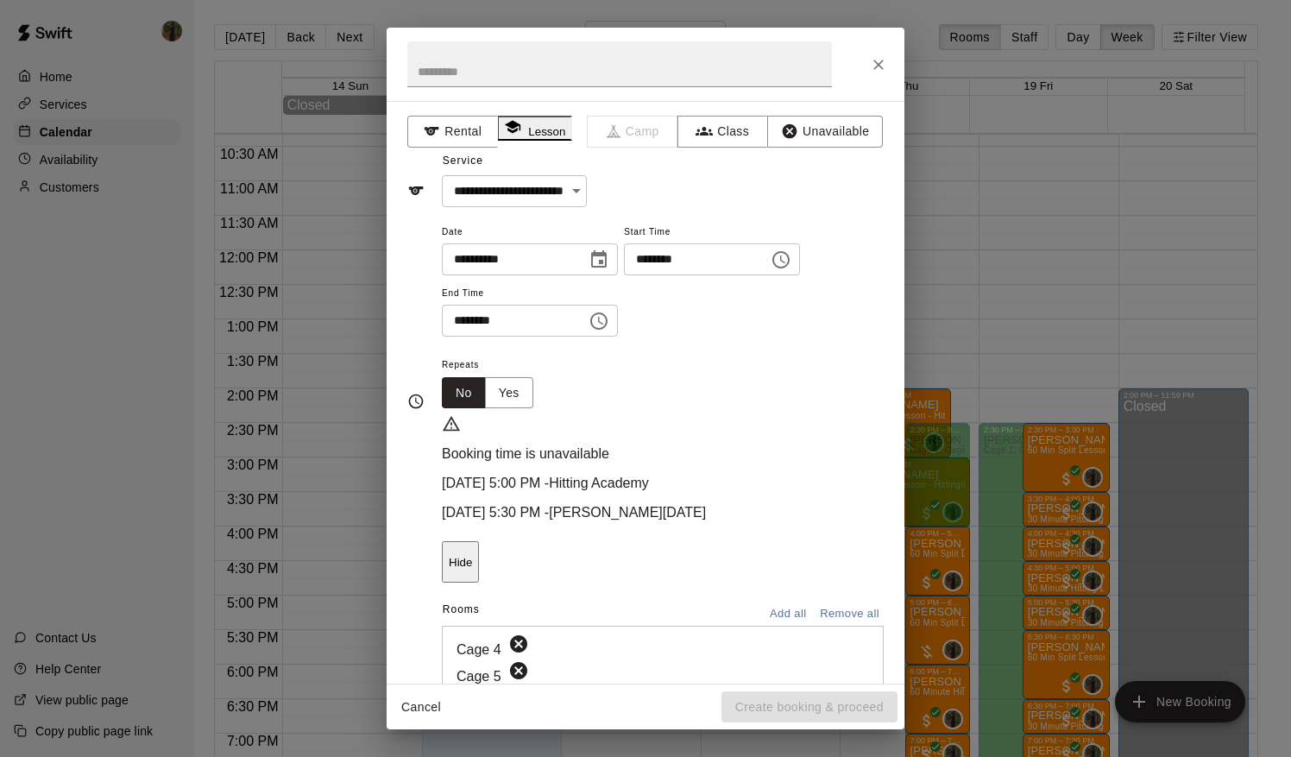
click at [529, 660] on icon at bounding box center [518, 670] width 21 height 21
click at [535, 742] on icon at bounding box center [526, 750] width 17 height 17
click at [527, 715] on icon at bounding box center [518, 723] width 17 height 17
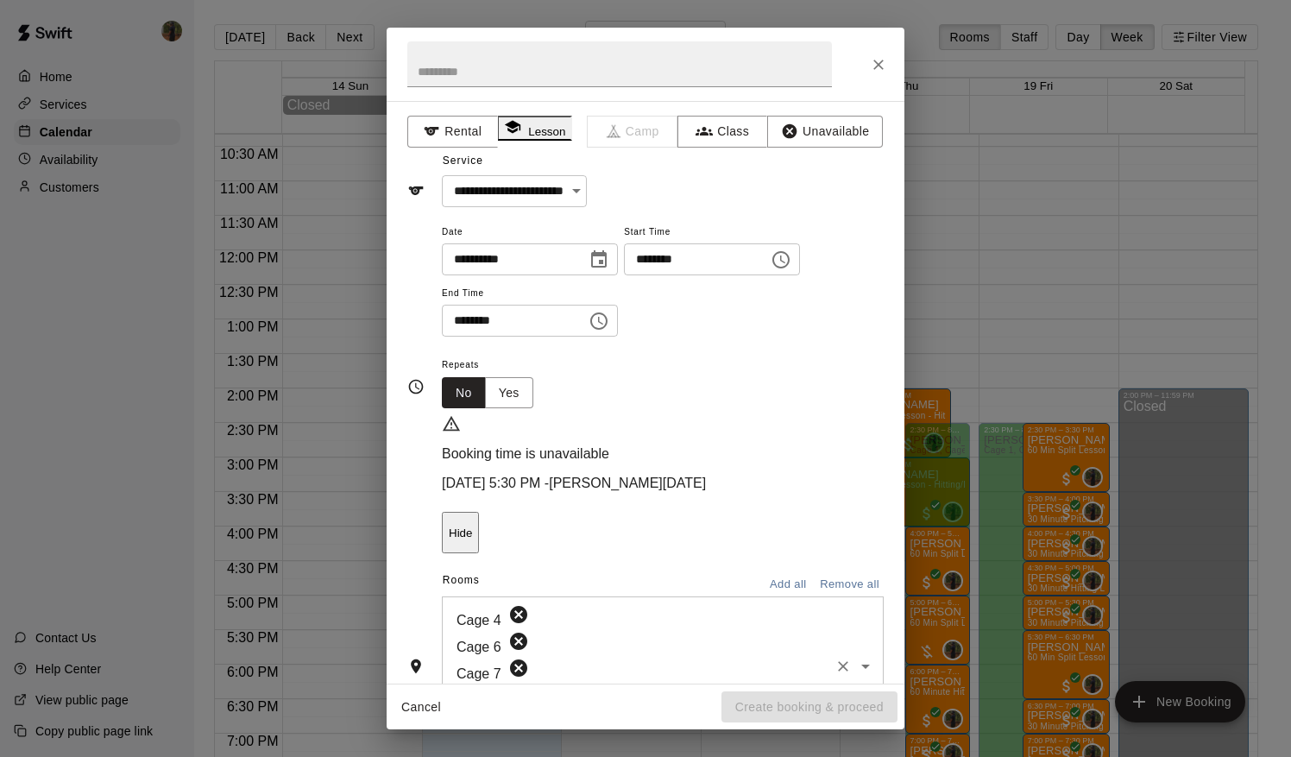
click at [527, 659] on icon at bounding box center [518, 667] width 17 height 17
click at [510, 606] on icon at bounding box center [518, 614] width 17 height 17
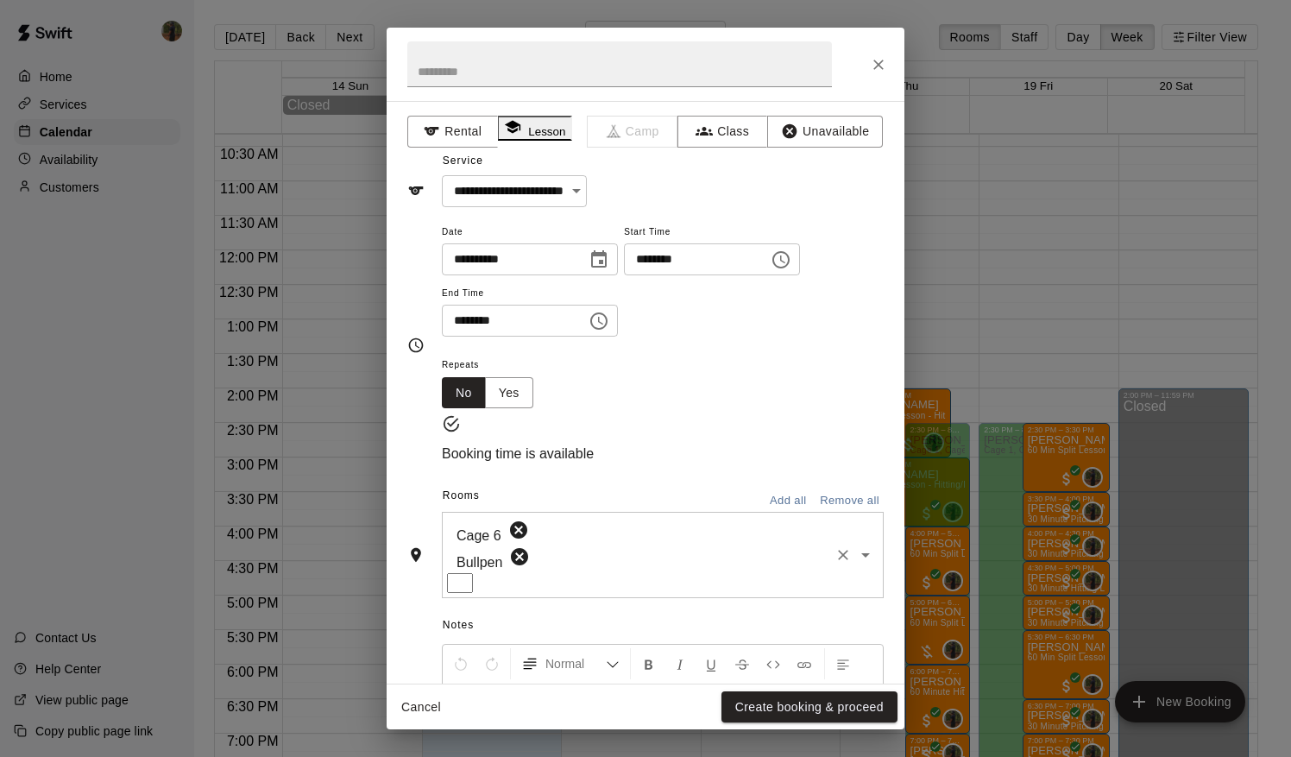
click at [528, 560] on icon at bounding box center [519, 556] width 17 height 17
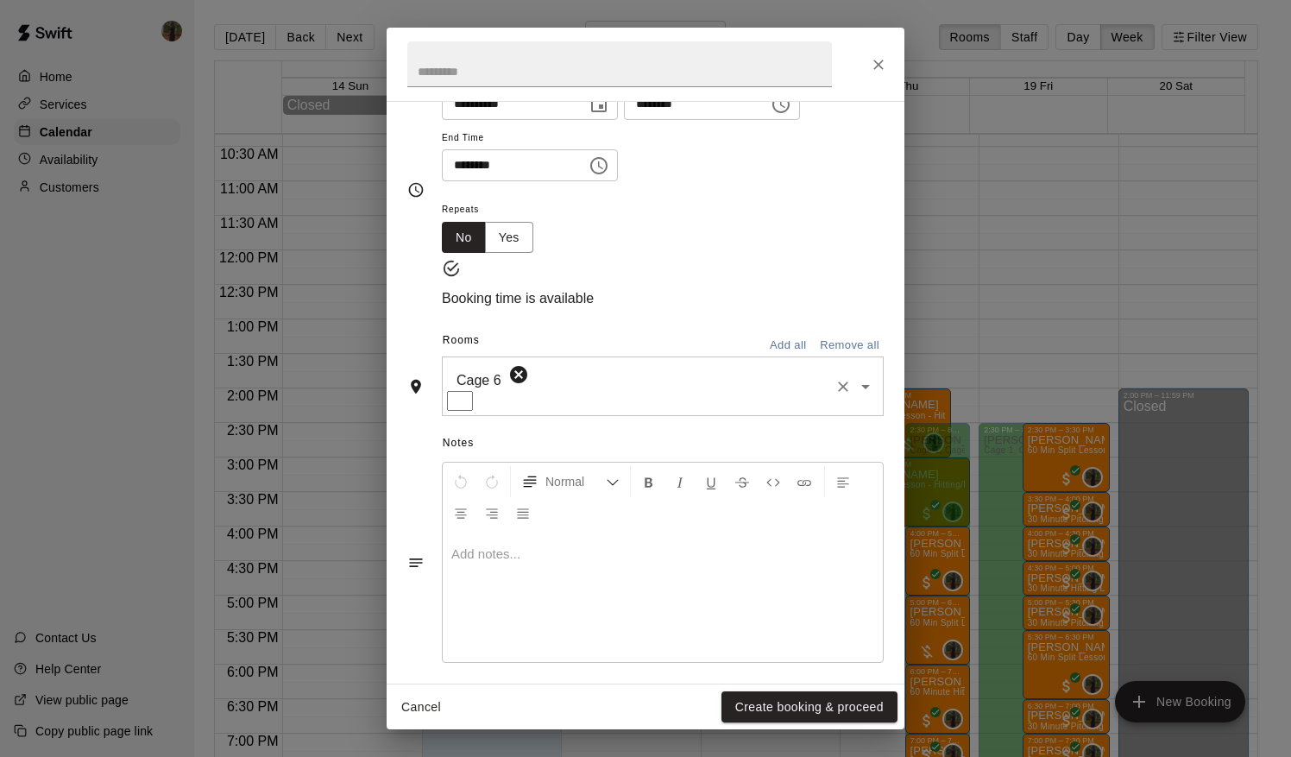
scroll to position [173, 0]
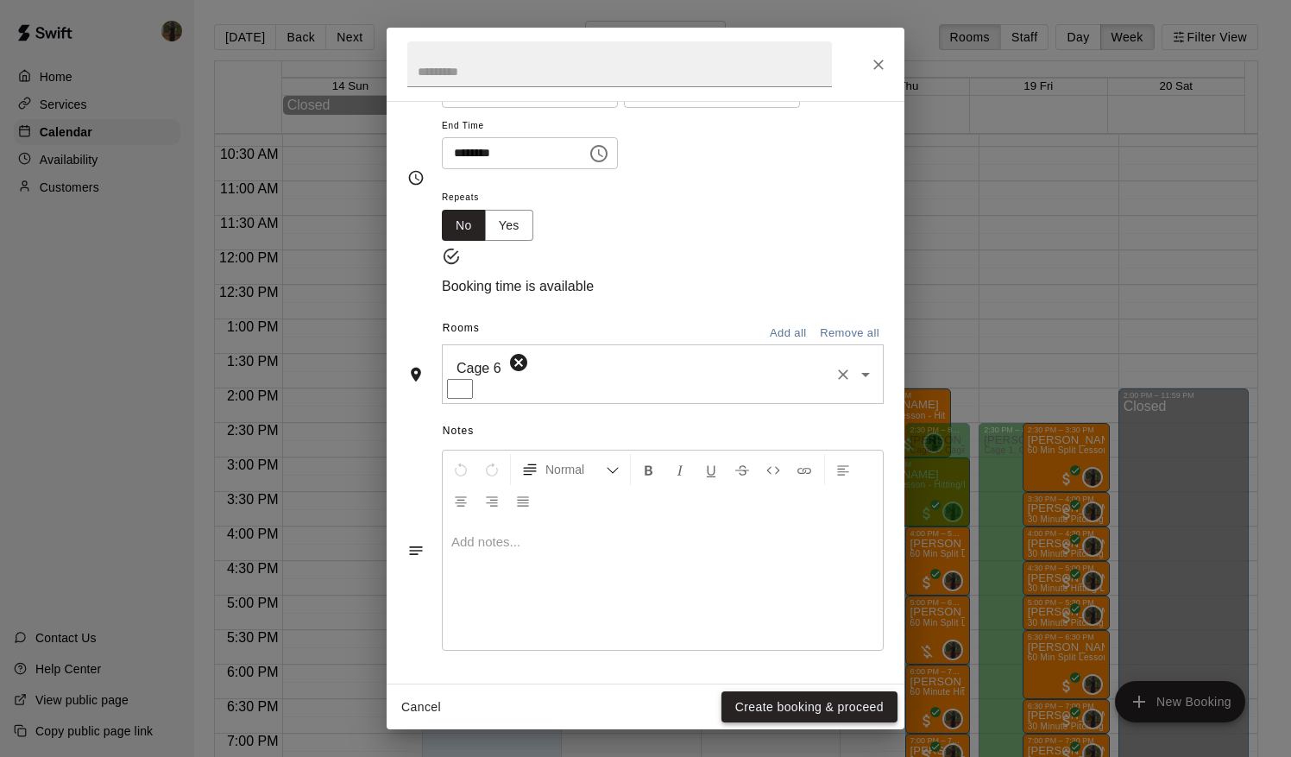
click at [777, 712] on button "Create booking & proceed" at bounding box center [809, 707] width 176 height 32
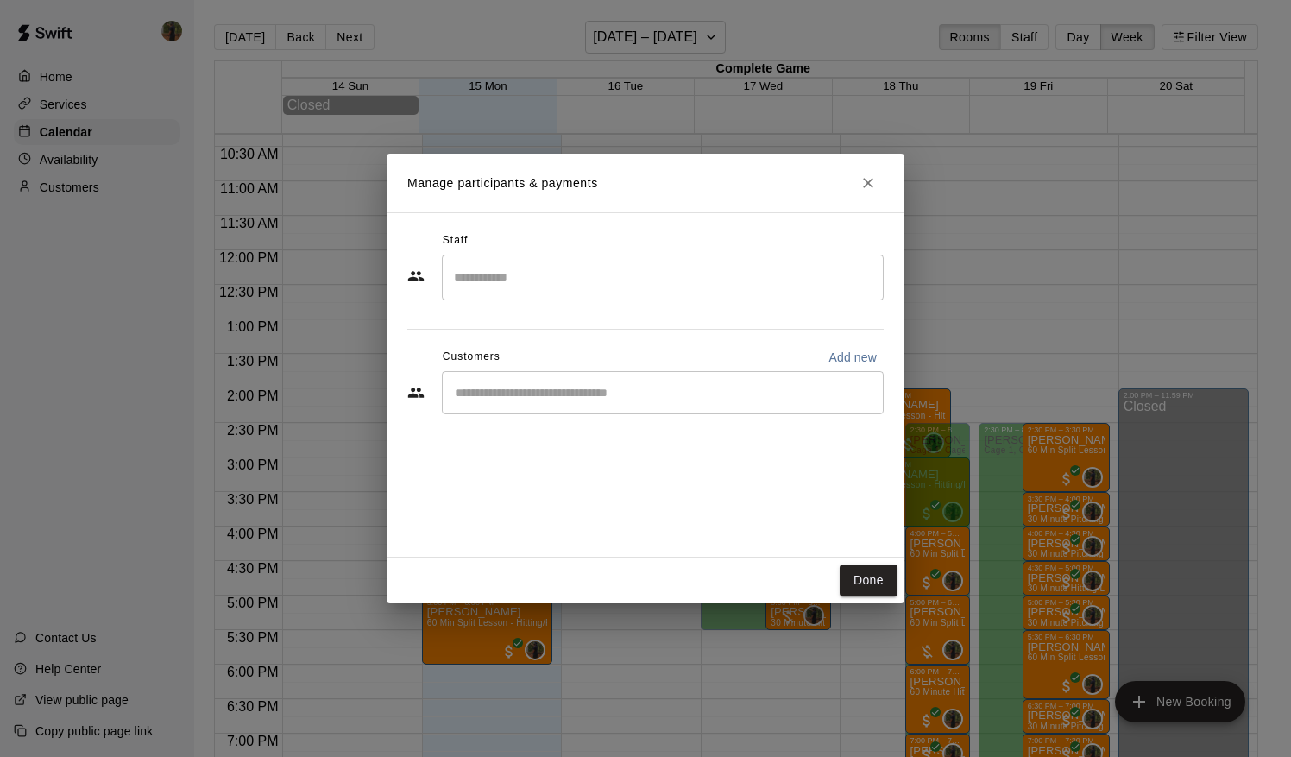
click at [523, 281] on input "Search staff" at bounding box center [663, 277] width 426 height 30
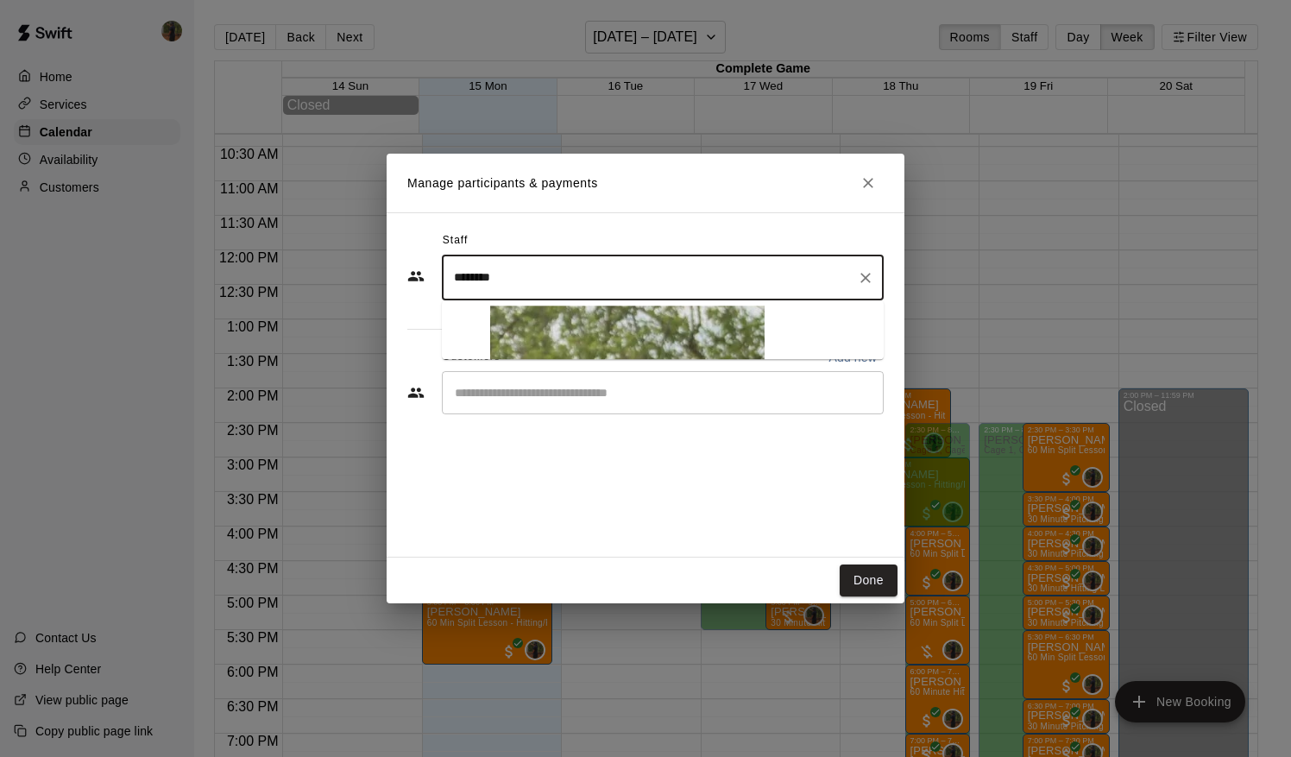
click at [509, 312] on li "[PERSON_NAME] Instructor" at bounding box center [679, 622] width 407 height 643
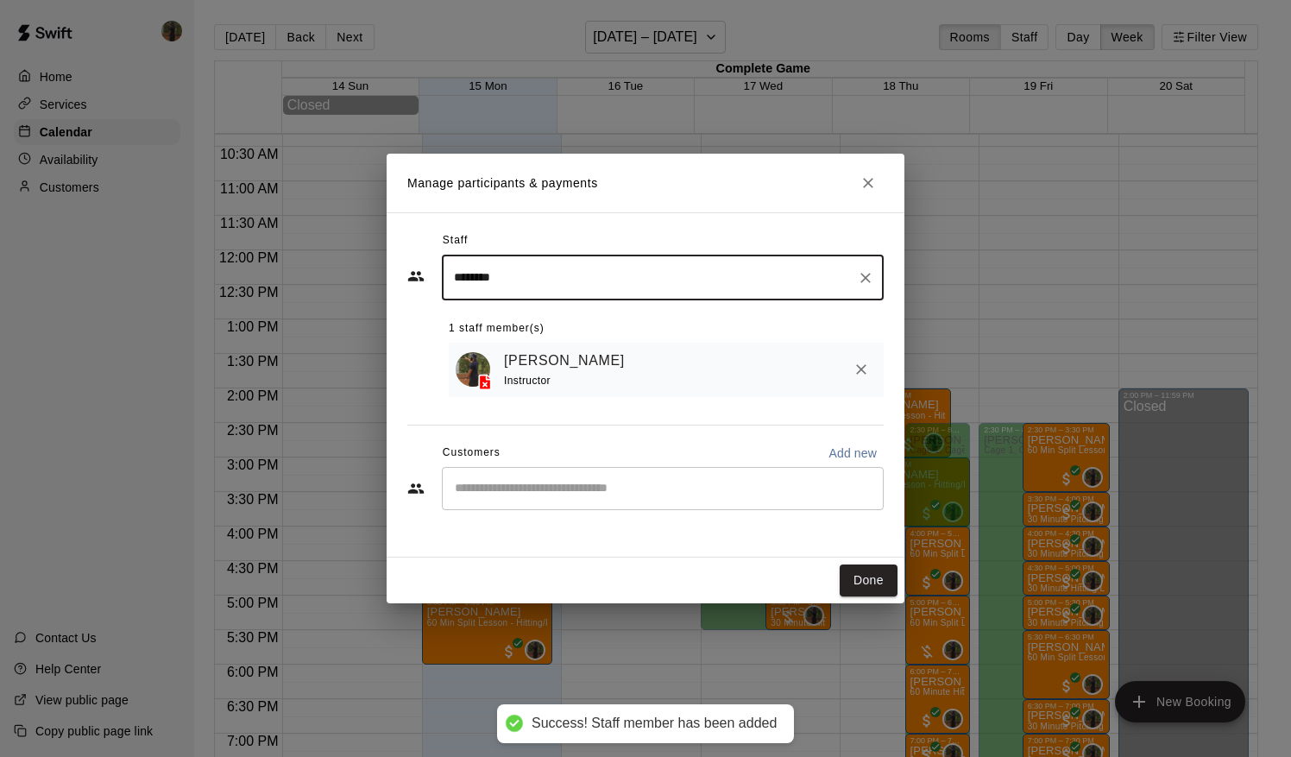
type input "********"
click at [487, 494] on input "Start typing to search customers..." at bounding box center [663, 488] width 426 height 17
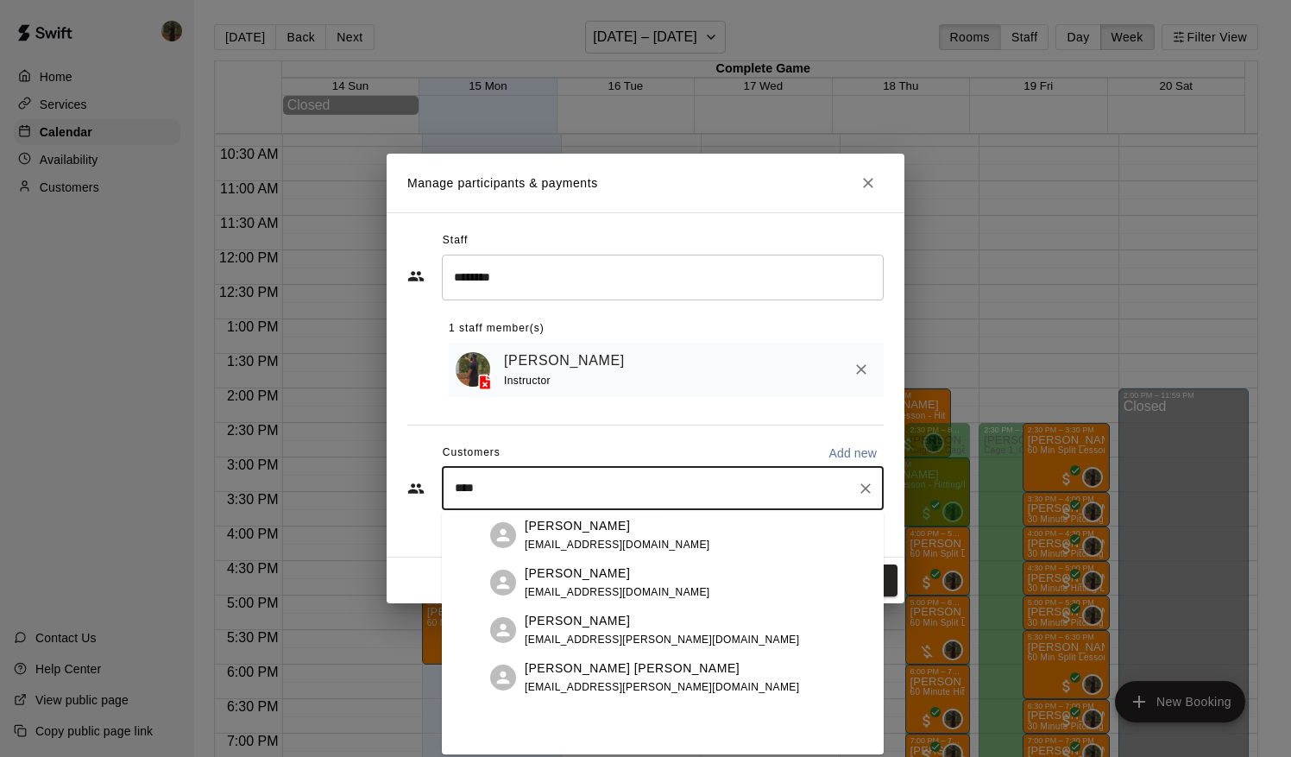
scroll to position [570, 0]
click at [570, 490] on input "****" at bounding box center [650, 488] width 400 height 17
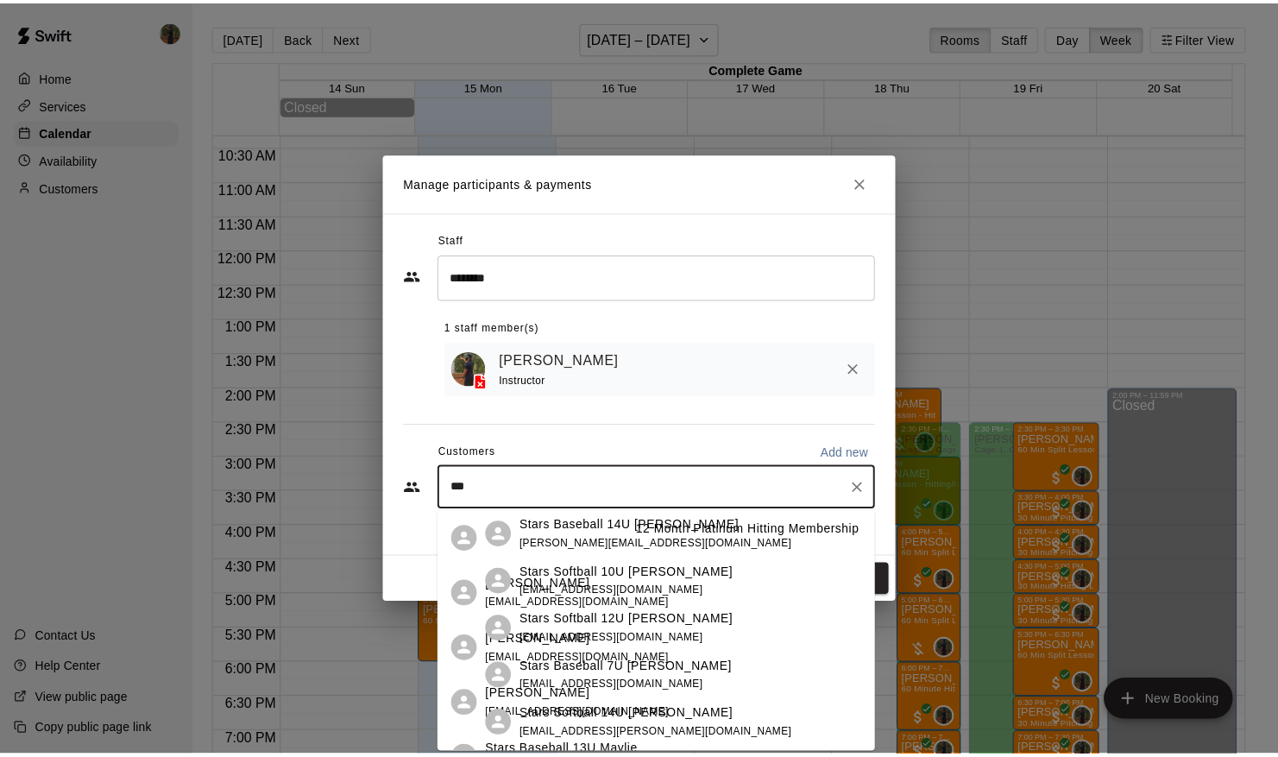
scroll to position [0, 0]
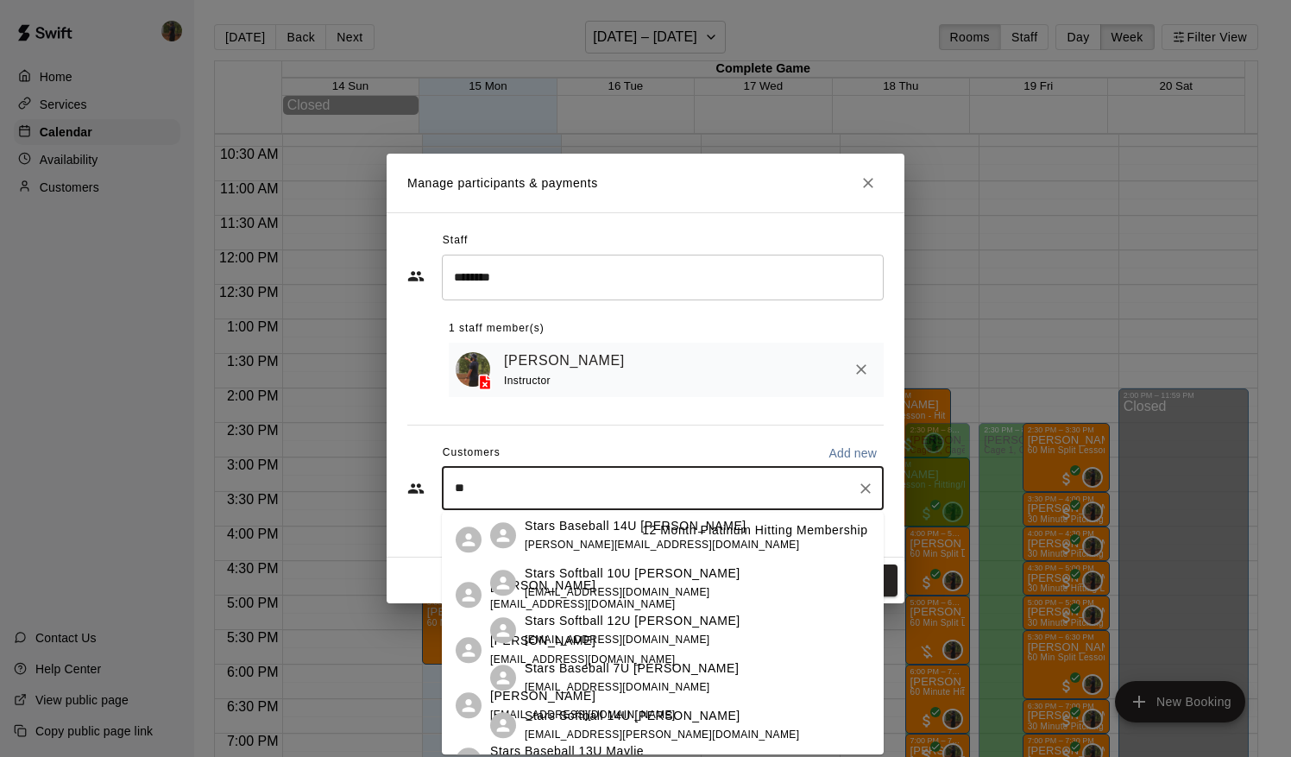
type input "*"
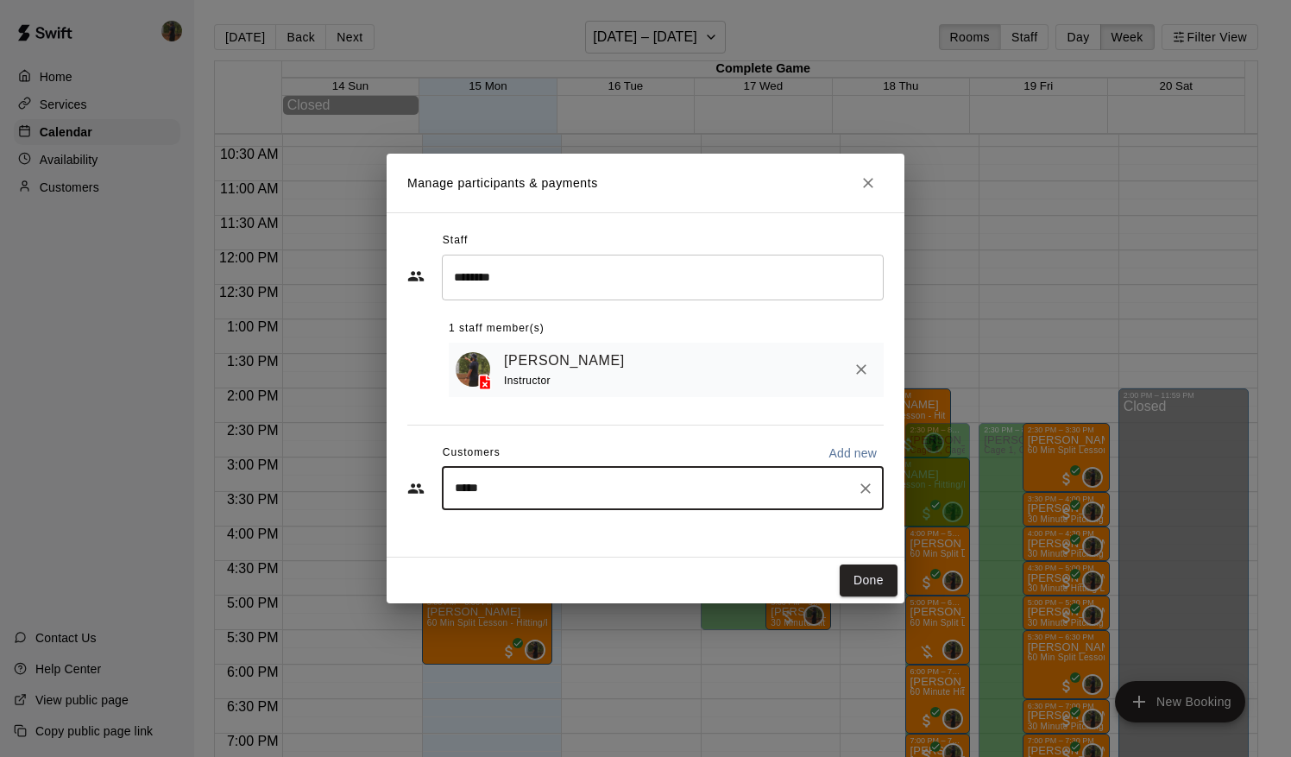
type input "******"
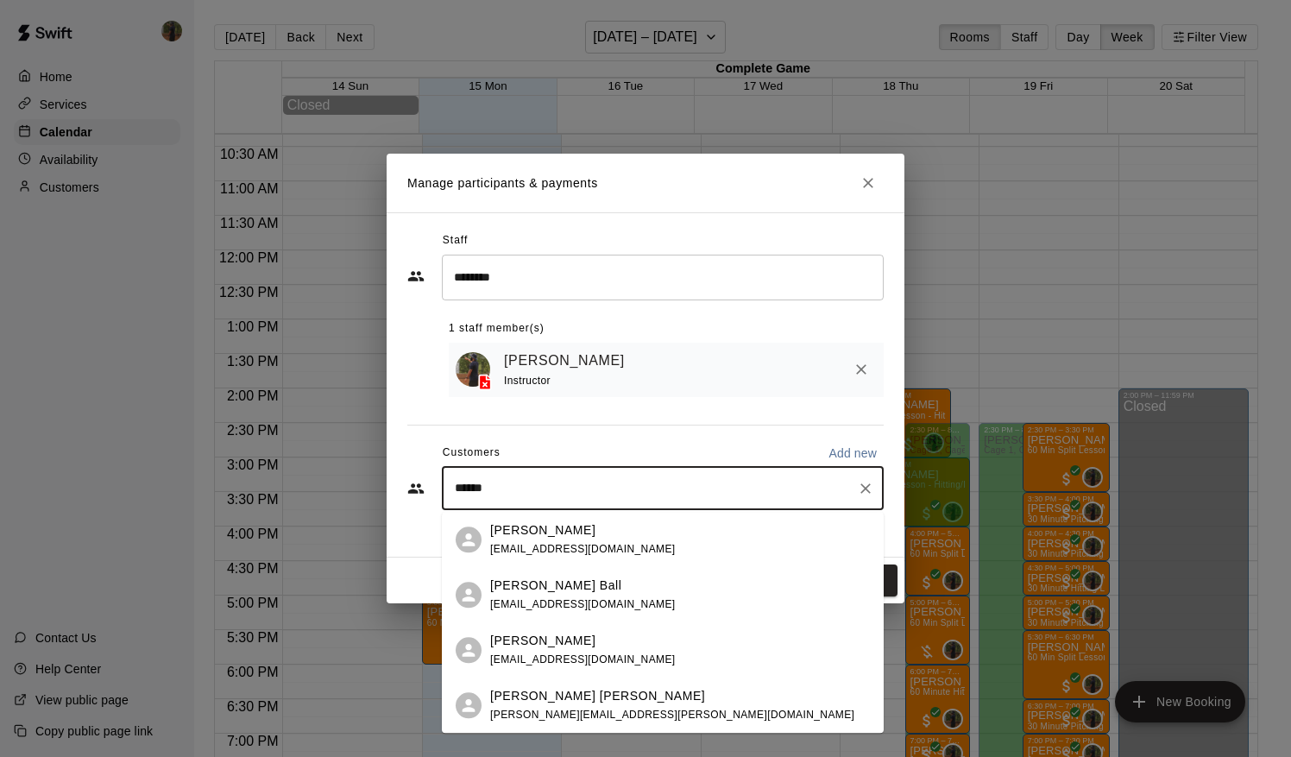
click at [702, 608] on div "[PERSON_NAME] Ball [EMAIL_ADDRESS][DOMAIN_NAME]" at bounding box center [680, 594] width 380 height 37
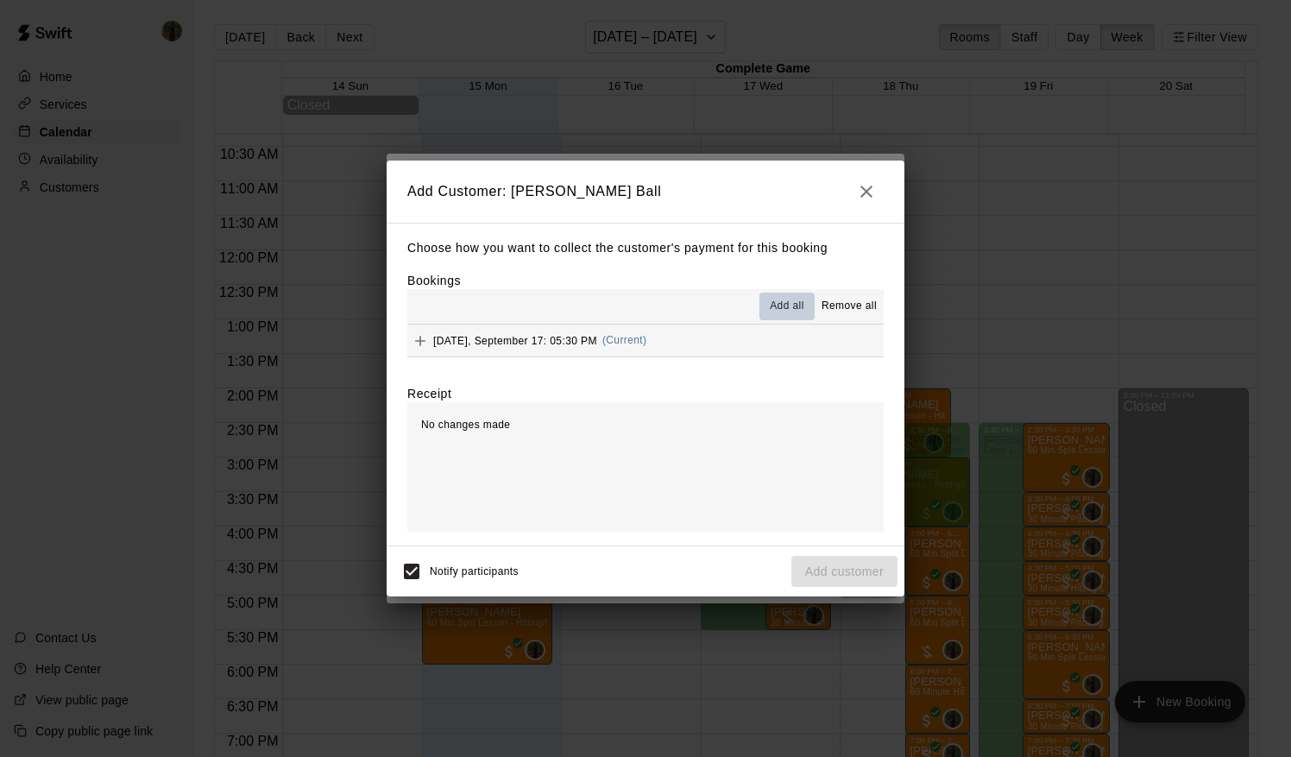
click at [791, 313] on span "Add all" at bounding box center [787, 306] width 35 height 17
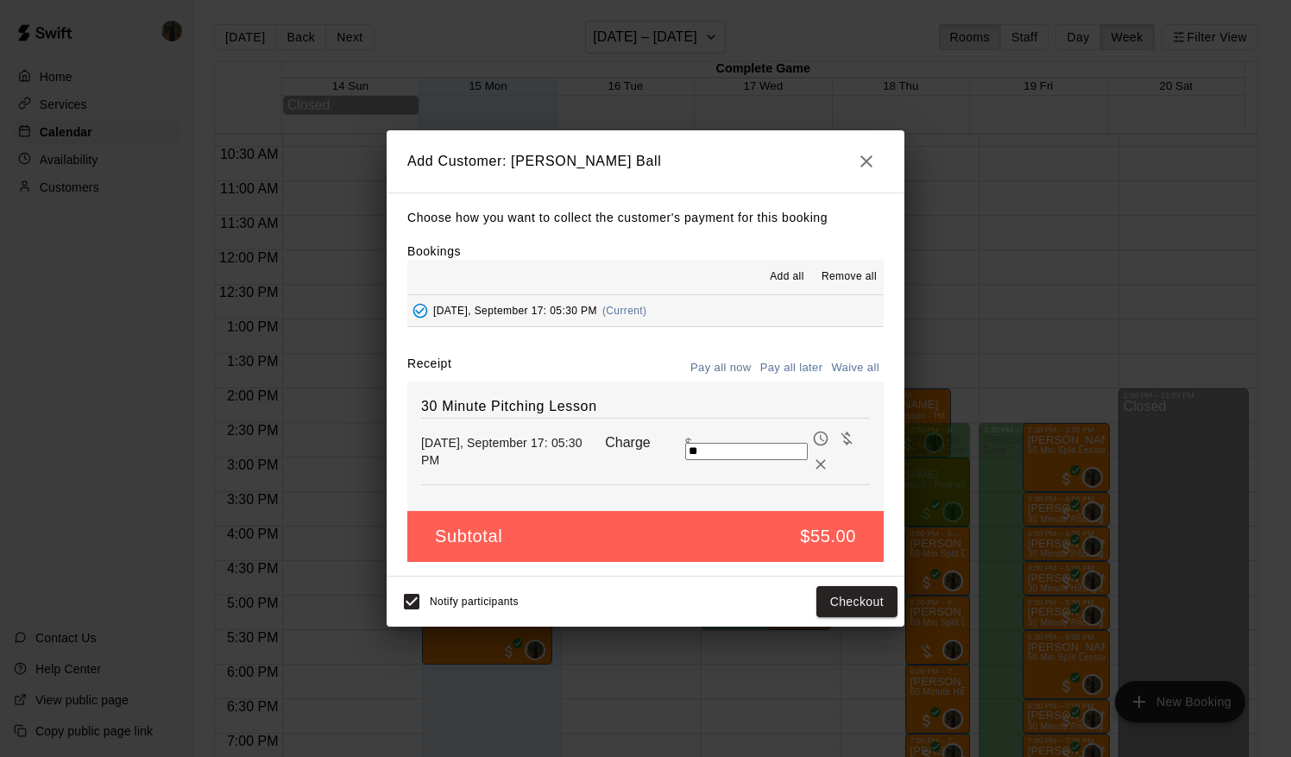
click at [805, 366] on button "Pay all later" at bounding box center [792, 368] width 72 height 27
click at [843, 596] on button "Add customer" at bounding box center [844, 602] width 106 height 32
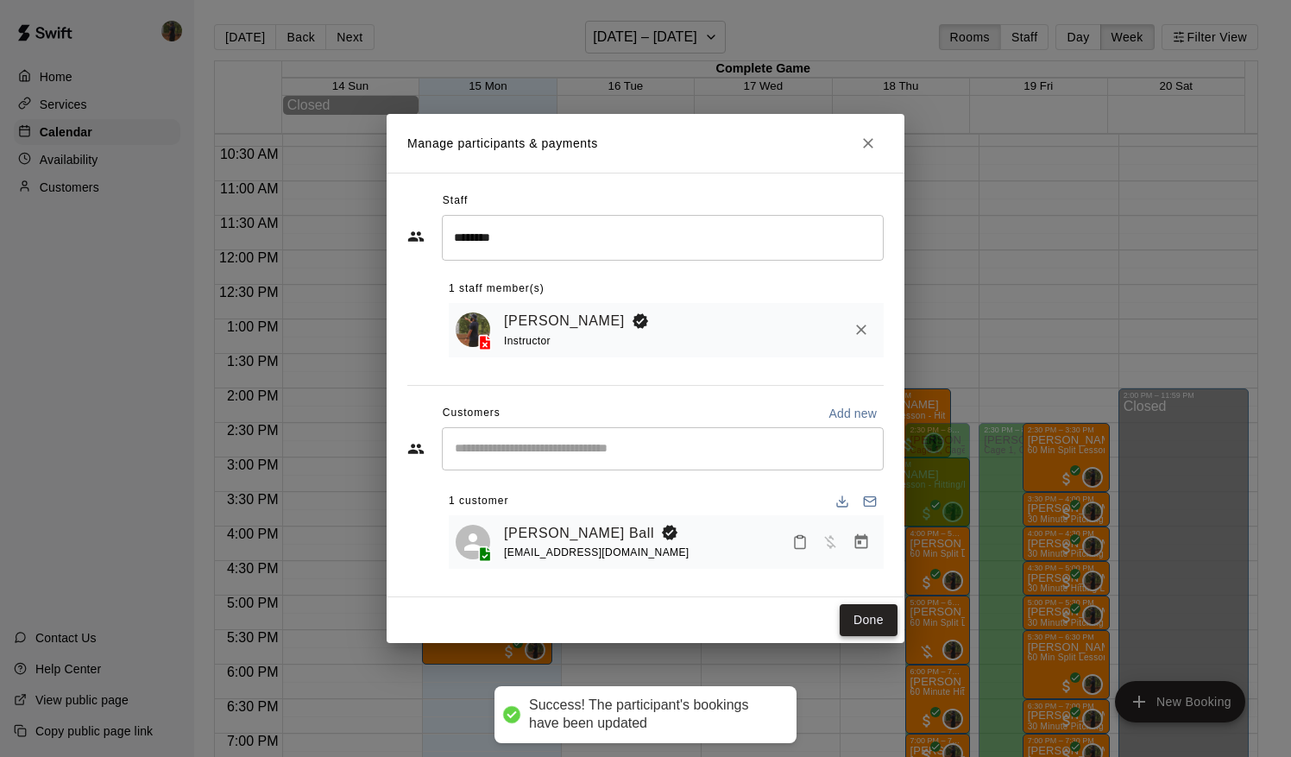
click at [874, 614] on button "Done" at bounding box center [869, 620] width 58 height 32
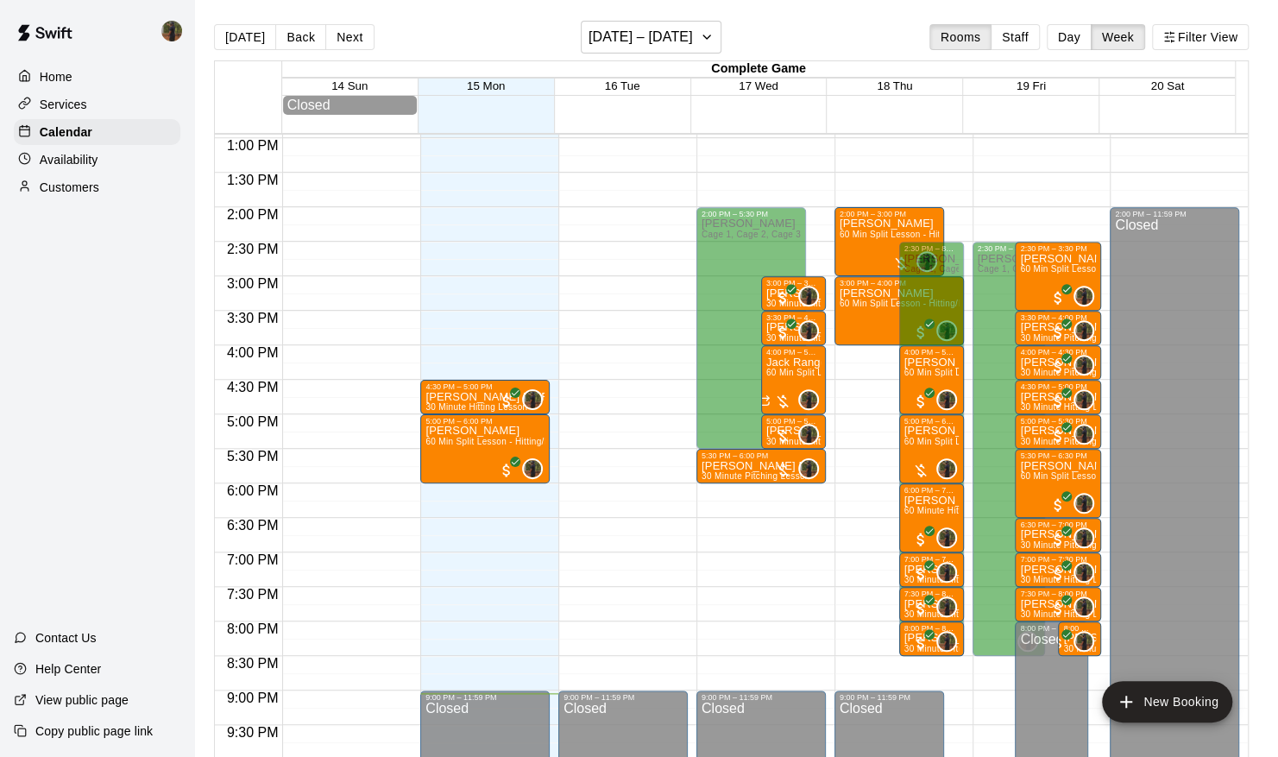
scroll to position [934, 0]
